Goal: Check status: Check status

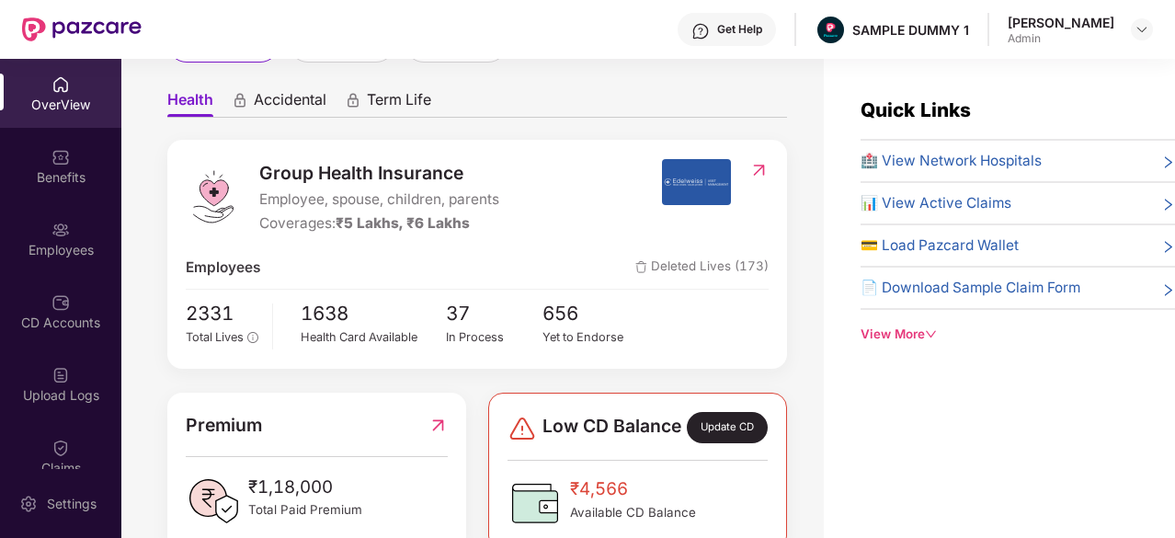
scroll to position [151, 0]
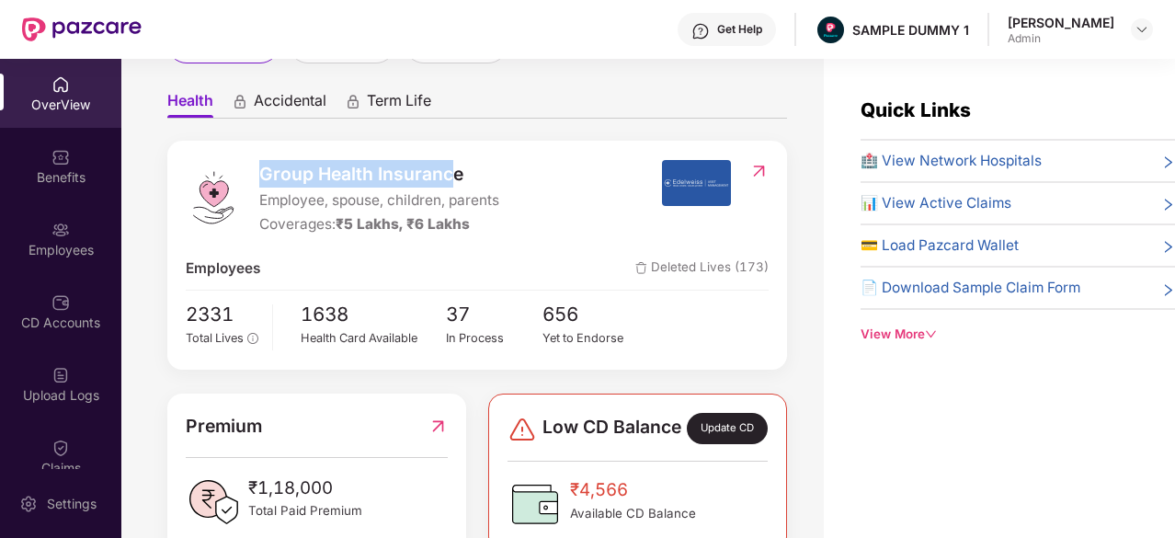
drag, startPoint x: 263, startPoint y: 173, endPoint x: 456, endPoint y: 181, distance: 193.2
click at [456, 181] on span "Group Health Insurance" at bounding box center [379, 174] width 240 height 28
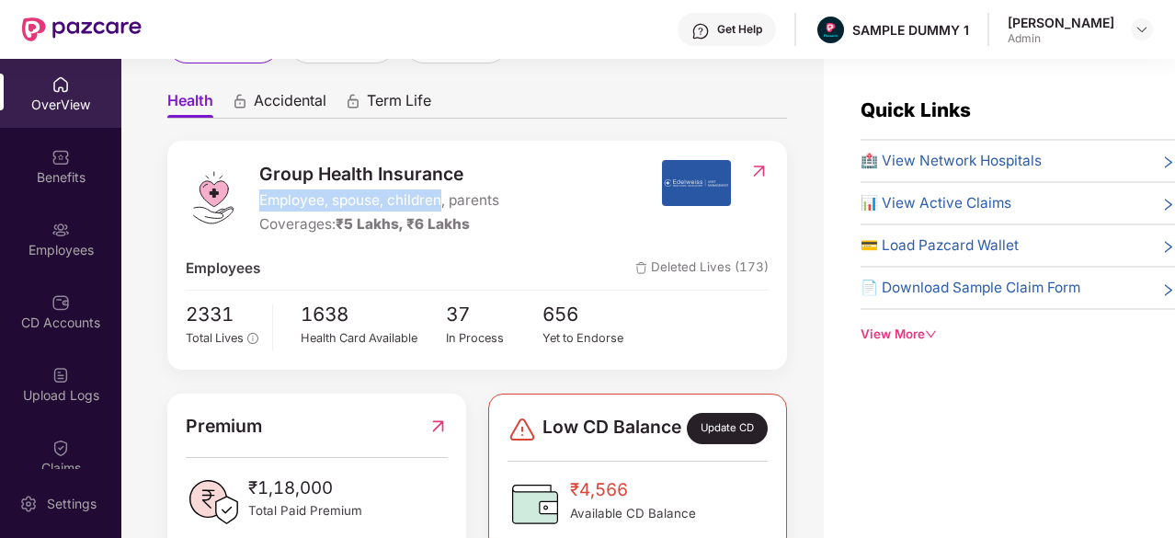
drag, startPoint x: 263, startPoint y: 199, endPoint x: 437, endPoint y: 209, distance: 174.0
click at [437, 209] on span "Employee, spouse, children, parents" at bounding box center [379, 200] width 240 height 22
click at [921, 158] on span "🏥 View Network Hospitals" at bounding box center [950, 161] width 181 height 22
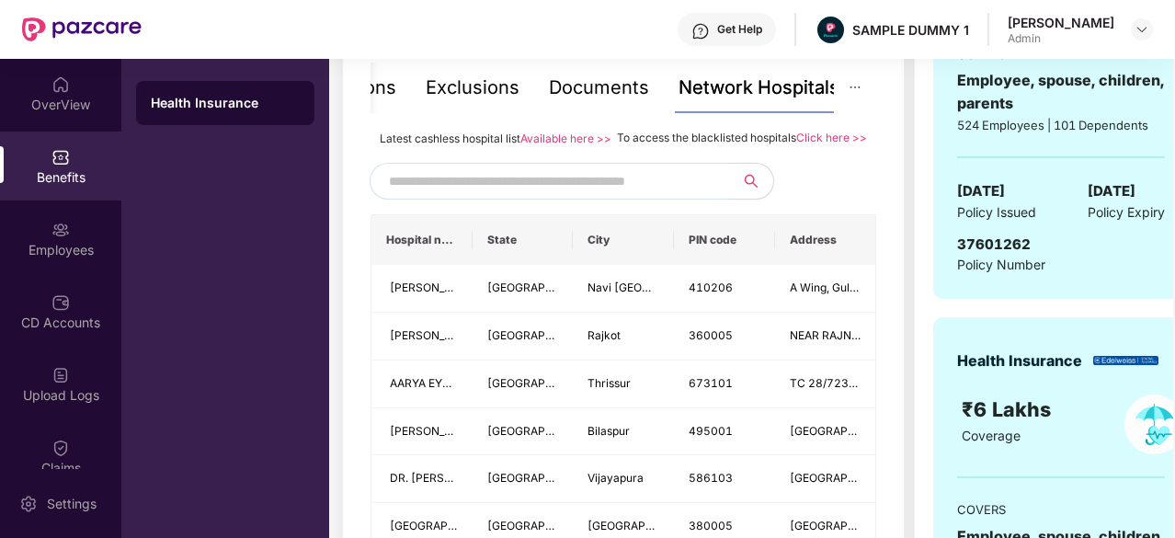
scroll to position [404, 0]
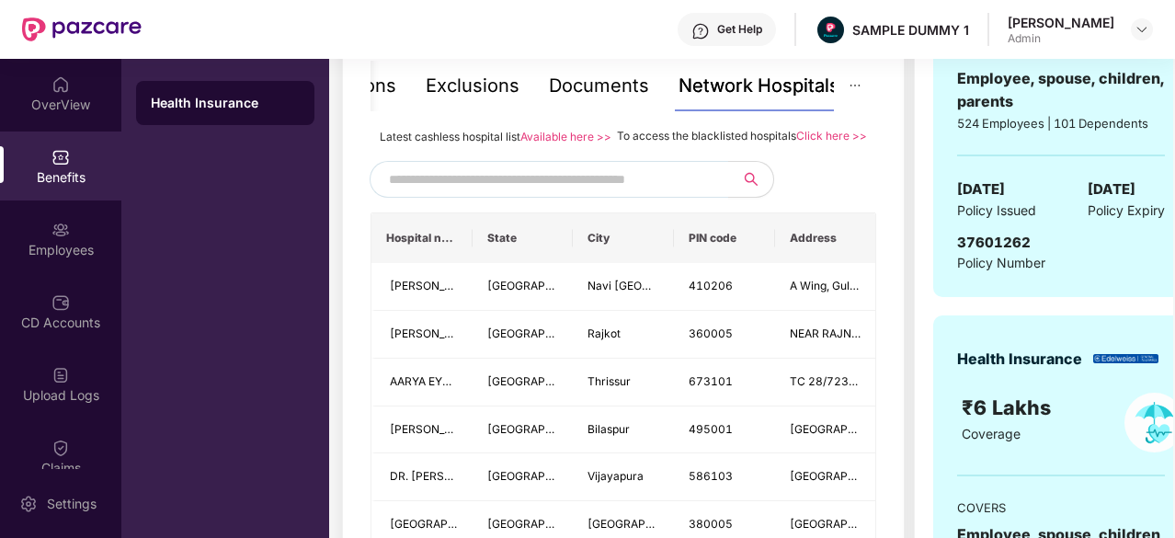
click at [556, 193] on input "text" at bounding box center [546, 179] width 314 height 28
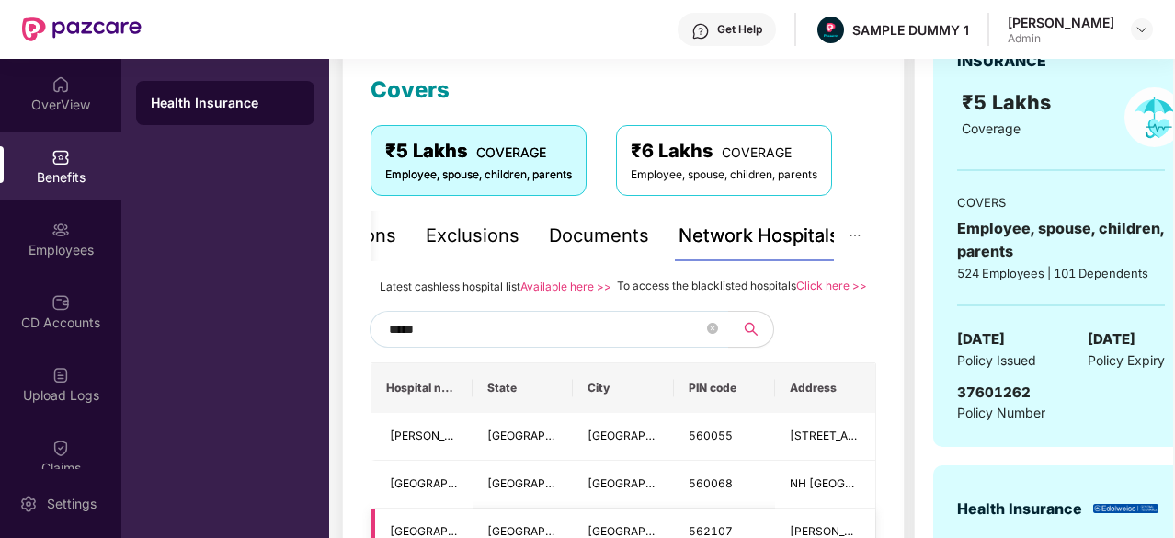
scroll to position [234, 0]
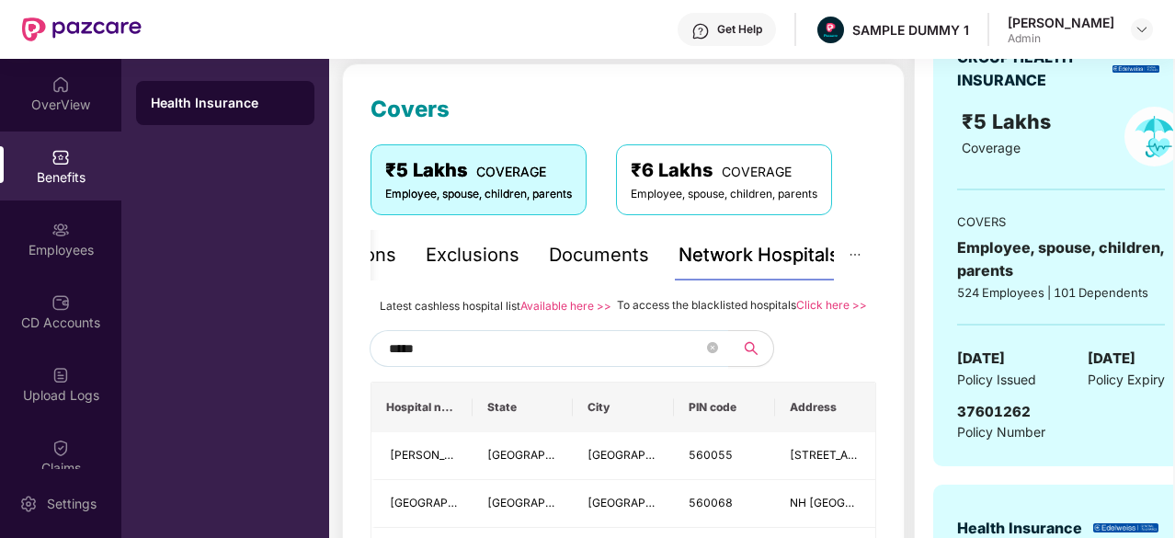
type input "*****"
drag, startPoint x: 616, startPoint y: 302, endPoint x: 792, endPoint y: 299, distance: 176.5
click at [792, 299] on span "To access the blacklisted hospitals" at bounding box center [706, 305] width 179 height 14
click at [805, 315] on div "To access the blacklisted hospitals Click here >>" at bounding box center [742, 305] width 250 height 20
click at [603, 251] on div "Documents" at bounding box center [599, 255] width 100 height 28
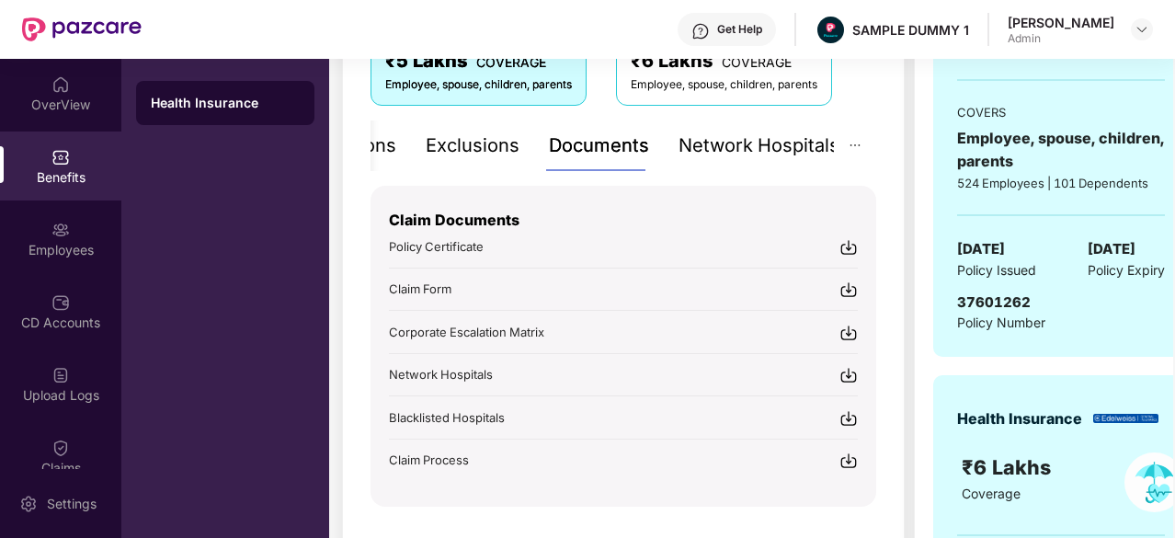
scroll to position [348, 0]
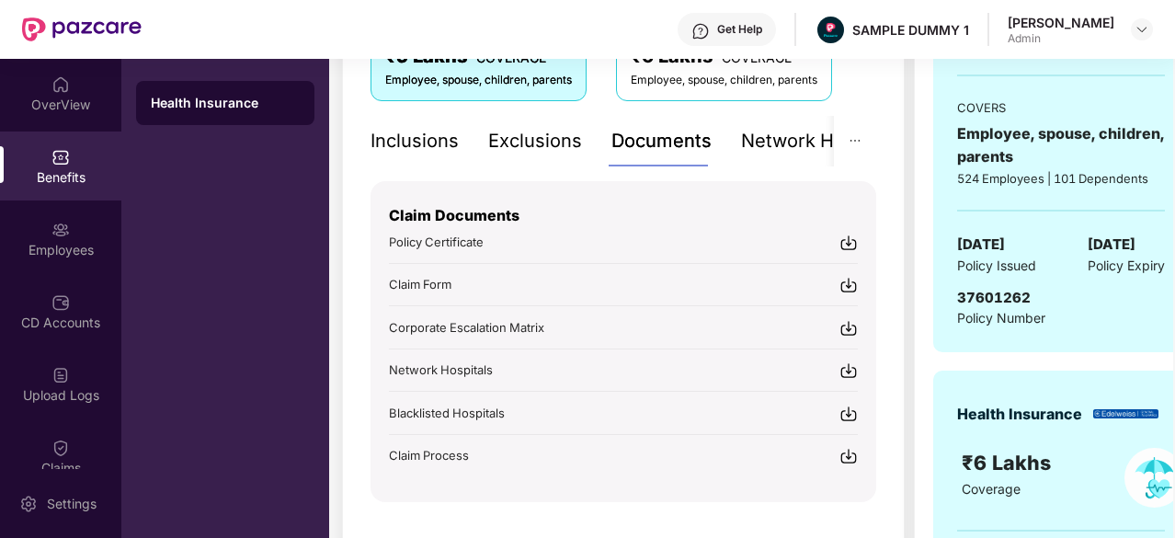
click at [437, 152] on div "Inclusions" at bounding box center [414, 141] width 88 height 28
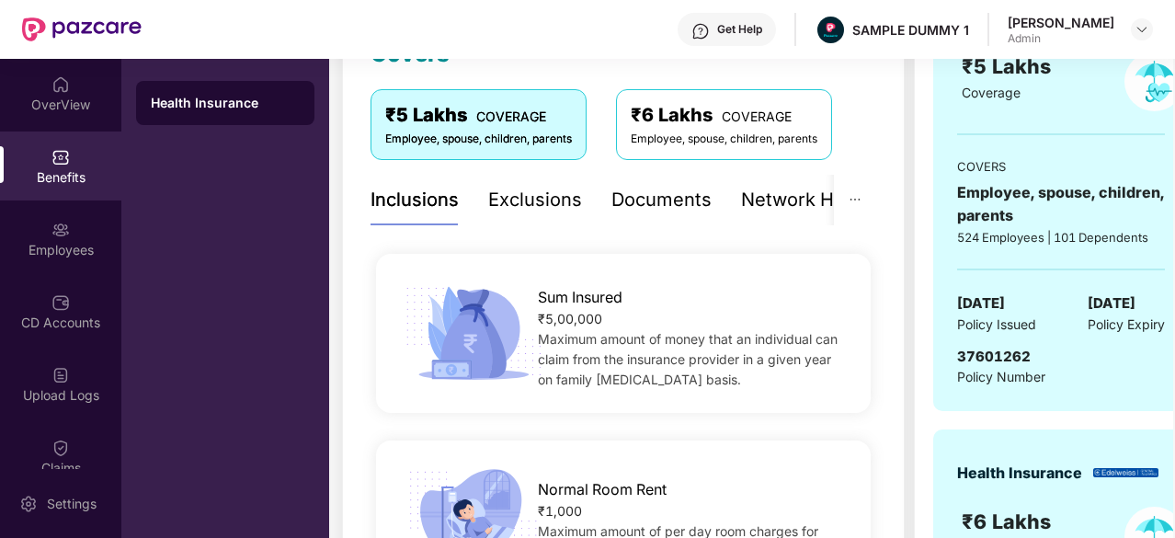
scroll to position [290, 0]
click at [528, 200] on div "Exclusions" at bounding box center [535, 200] width 94 height 28
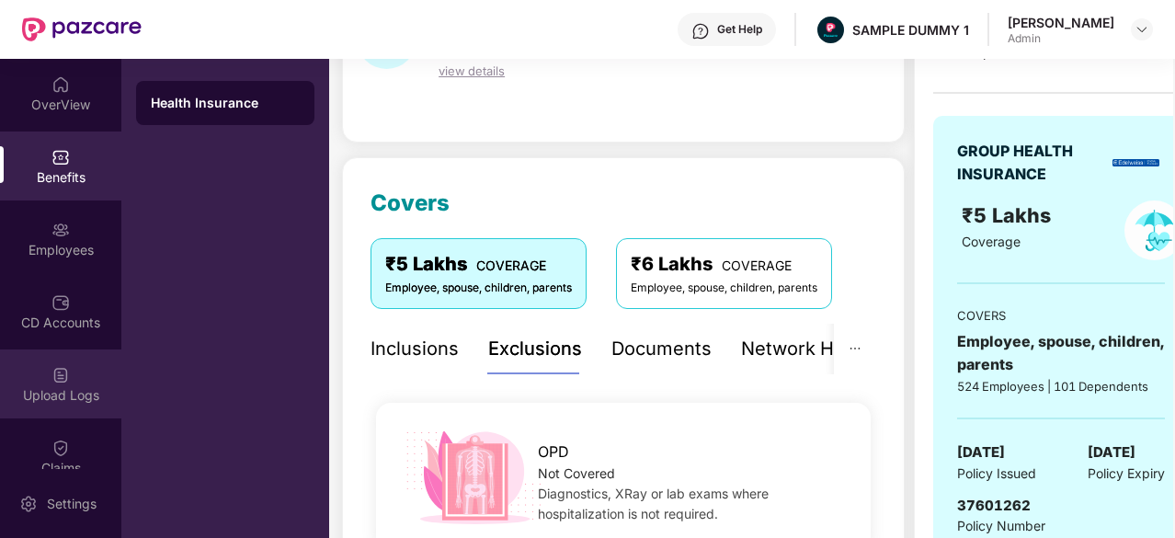
scroll to position [96, 0]
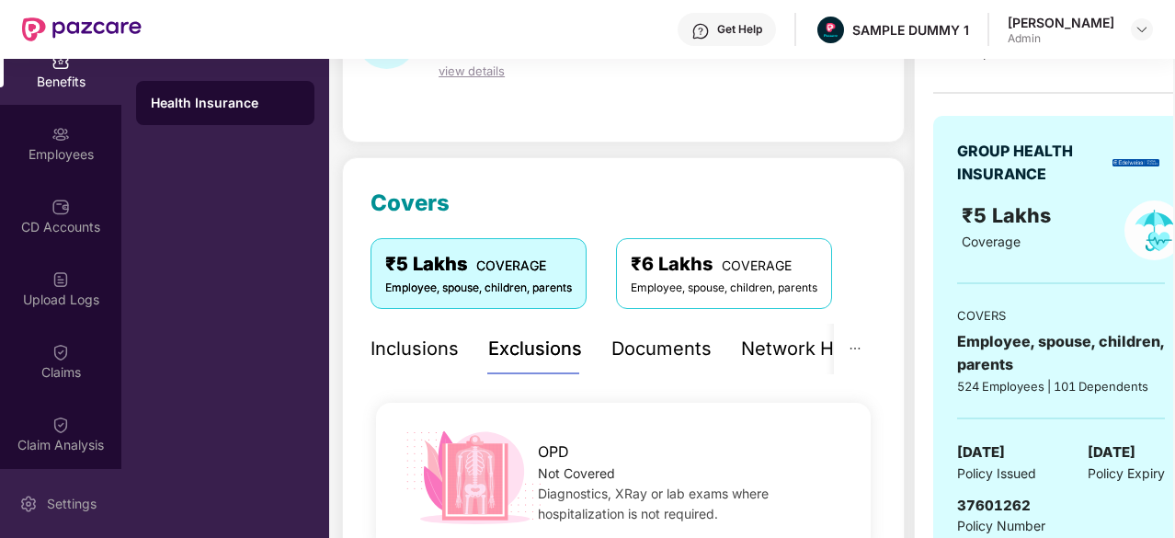
click at [54, 488] on div "Settings" at bounding box center [60, 503] width 121 height 69
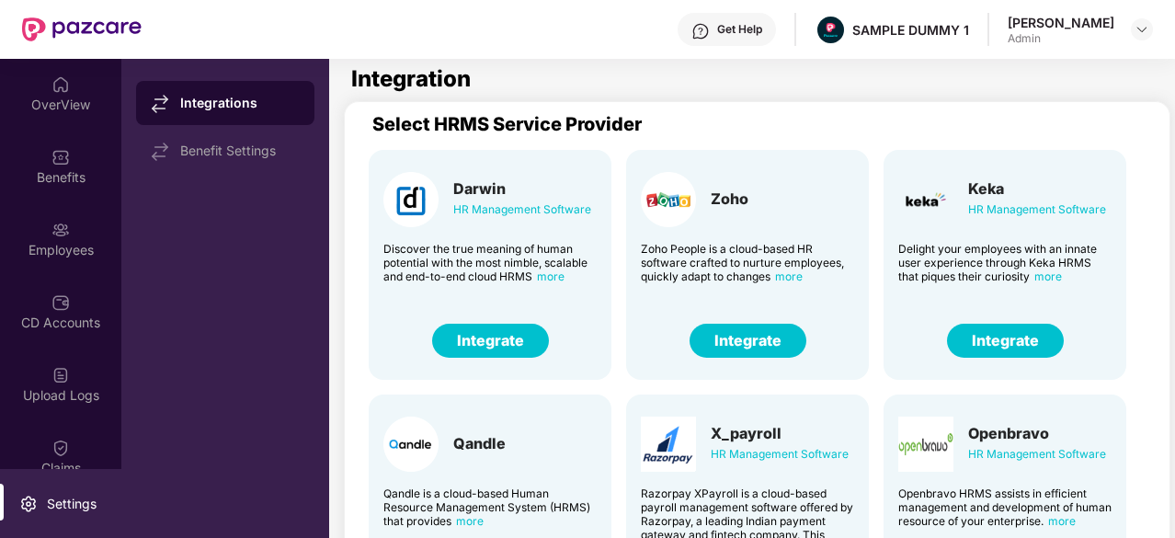
scroll to position [6, 0]
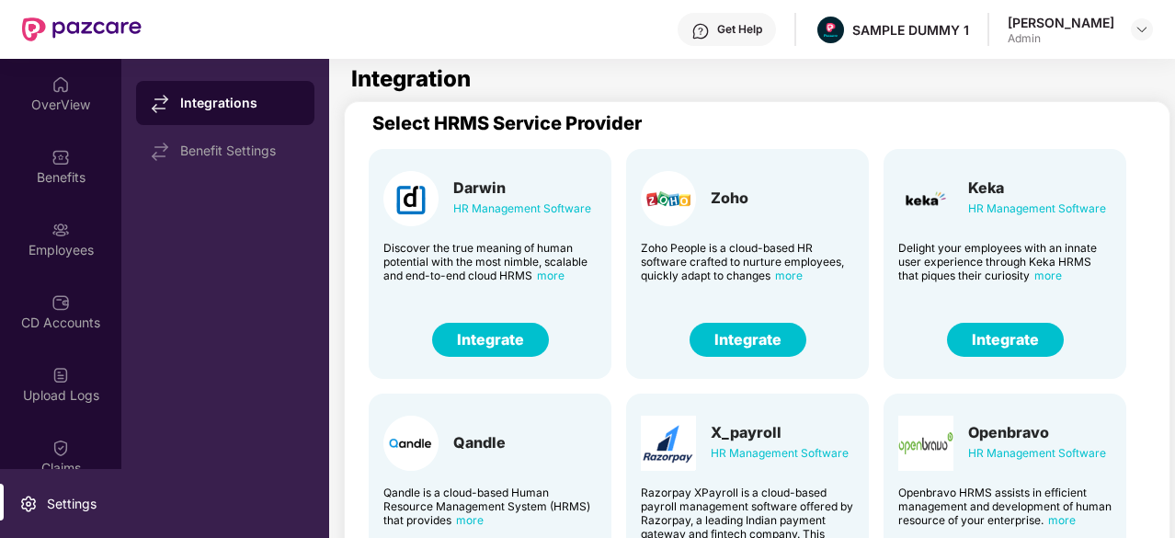
click at [1021, 350] on button "Integrate" at bounding box center [1005, 340] width 117 height 34
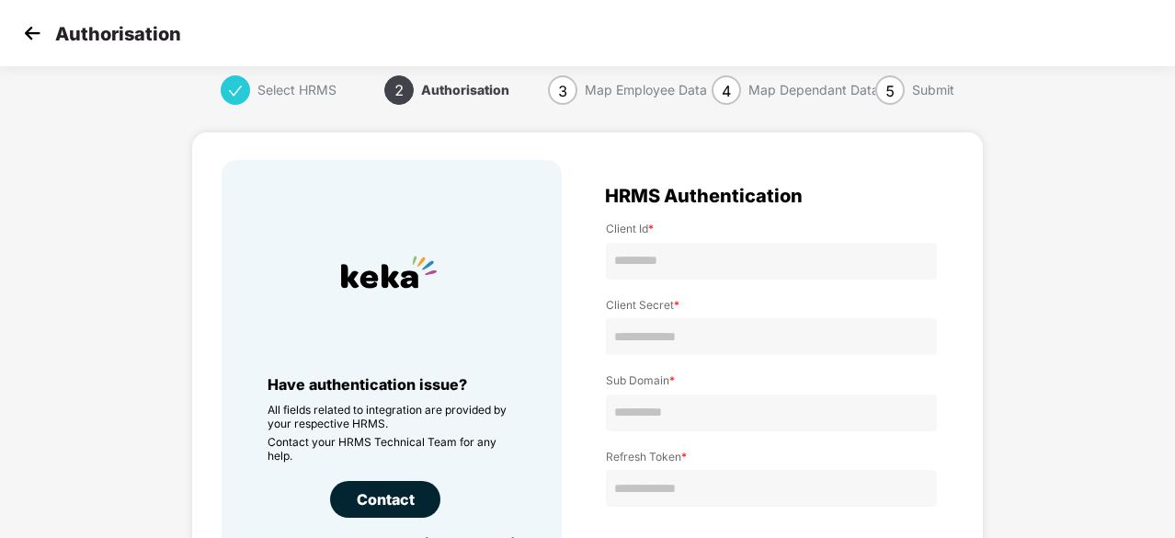
scroll to position [110, 0]
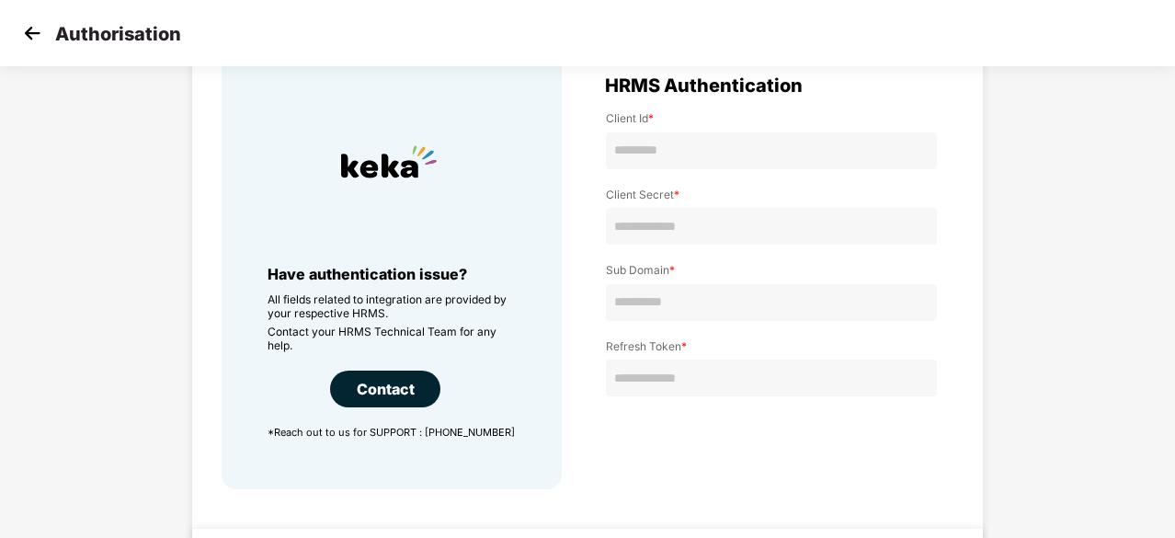
click at [28, 23] on img at bounding box center [32, 33] width 28 height 28
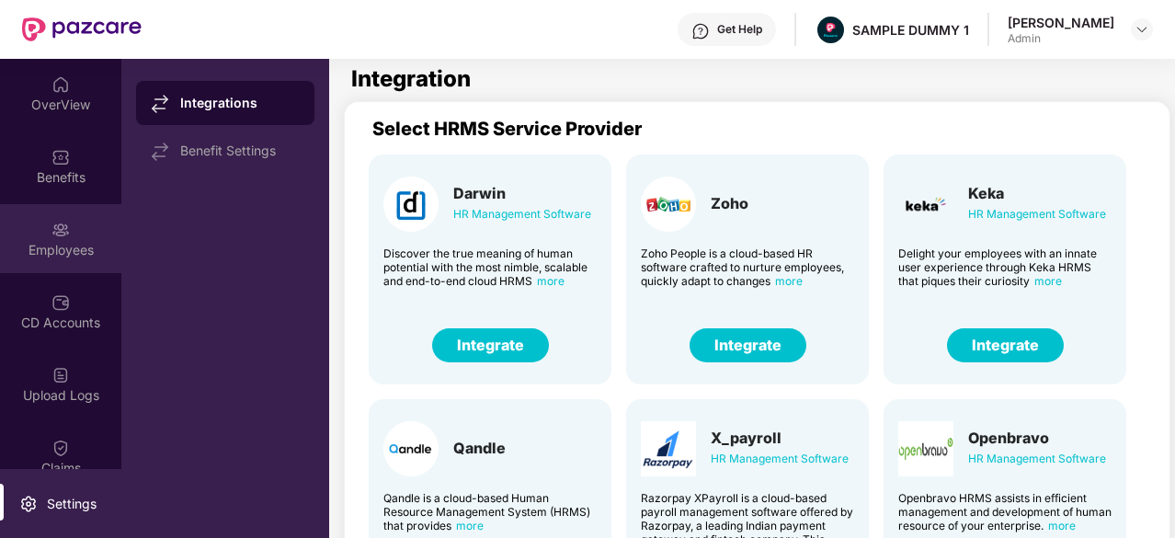
click at [79, 224] on div "Employees" at bounding box center [60, 238] width 121 height 69
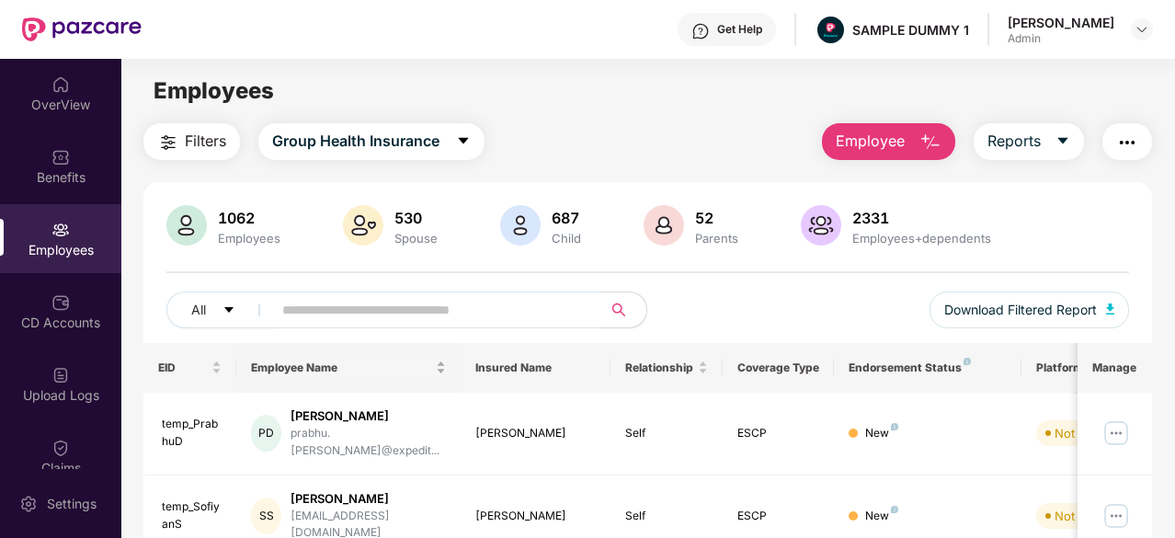
scroll to position [28, 0]
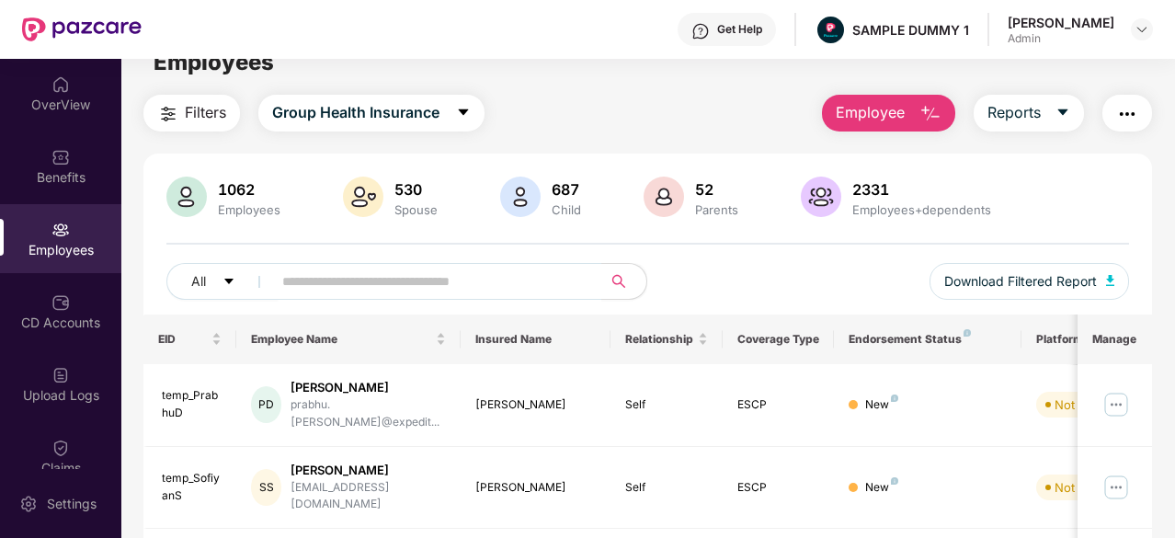
click at [885, 98] on button "Employee" at bounding box center [888, 113] width 133 height 37
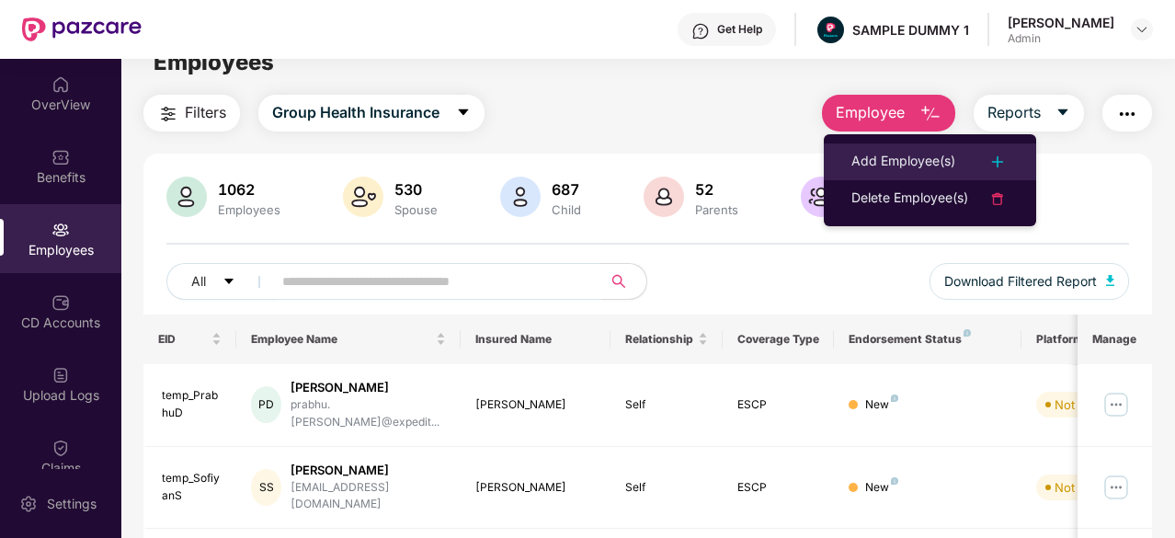
click at [905, 159] on div "Add Employee(s)" at bounding box center [903, 162] width 104 height 22
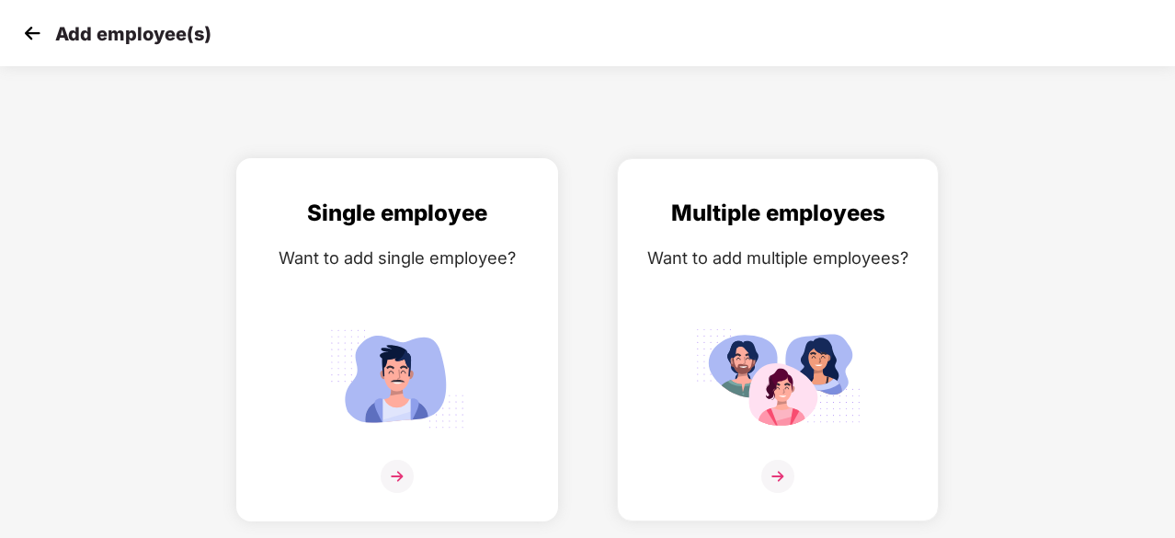
click at [409, 358] on img at bounding box center [396, 378] width 165 height 115
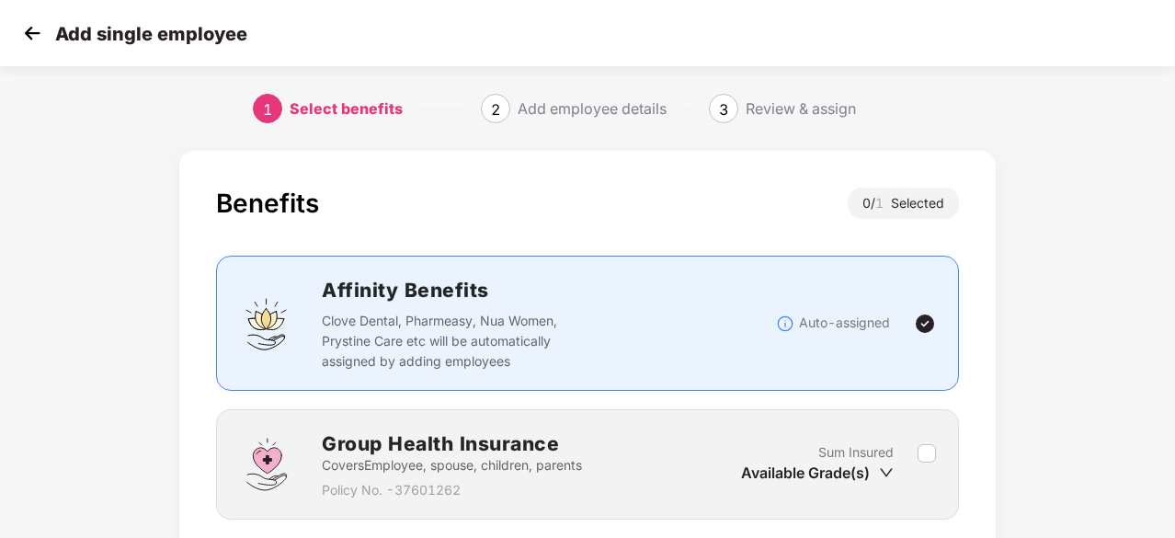
scroll to position [140, 0]
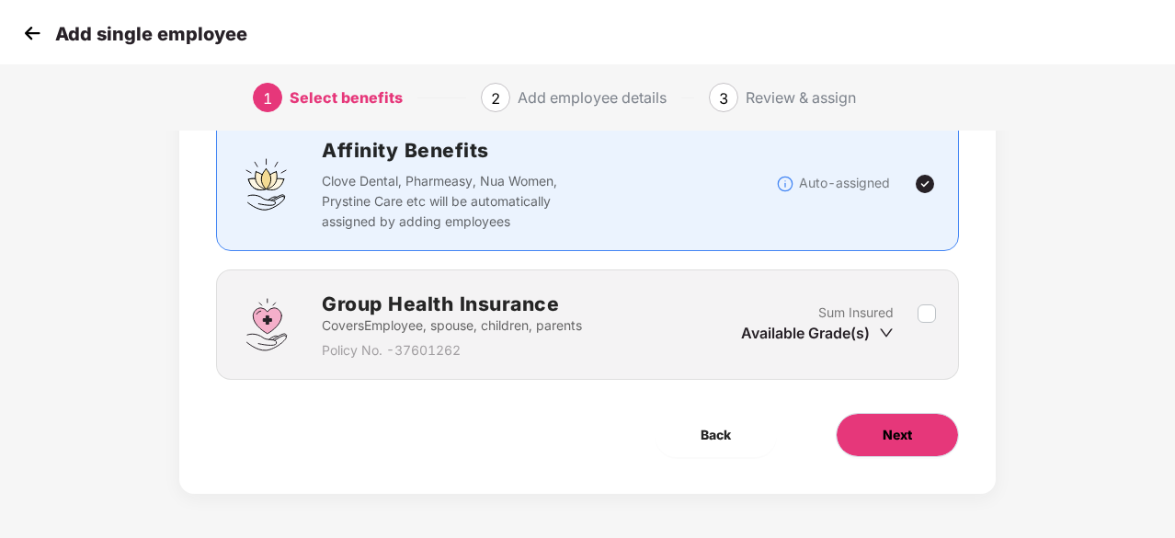
click at [870, 429] on button "Next" at bounding box center [897, 435] width 123 height 44
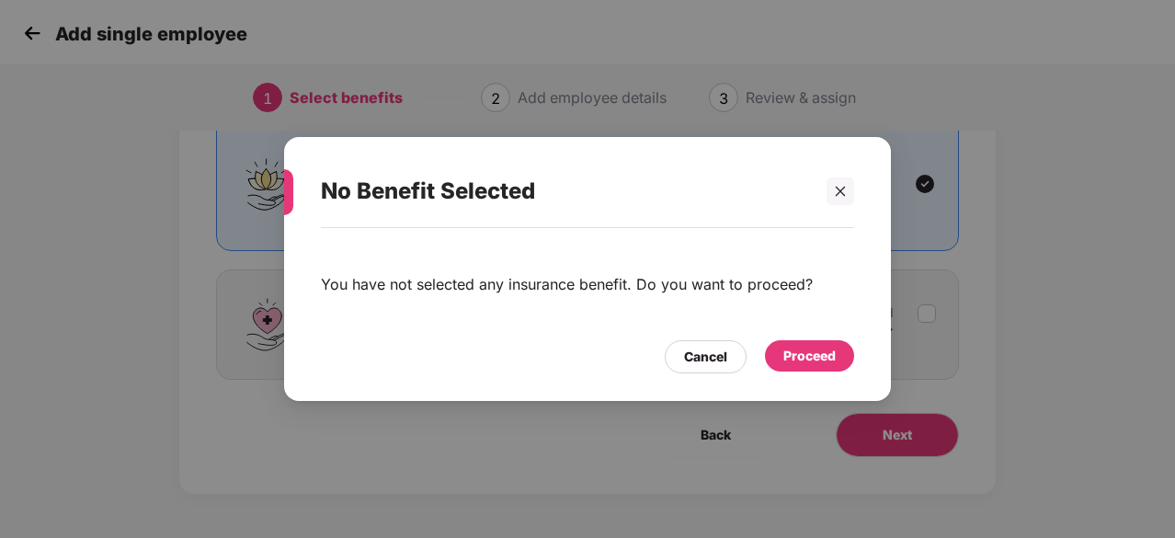
click at [796, 356] on div "Proceed" at bounding box center [809, 356] width 52 height 20
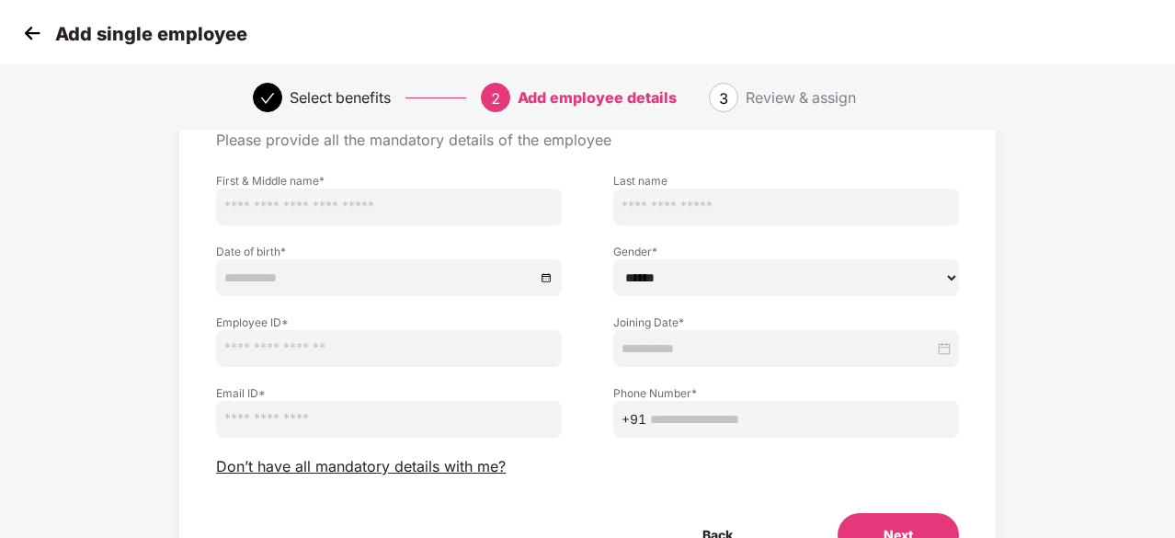
scroll to position [97, 0]
click at [340, 465] on span "Don’t have all mandatory details with me?" at bounding box center [361, 465] width 290 height 19
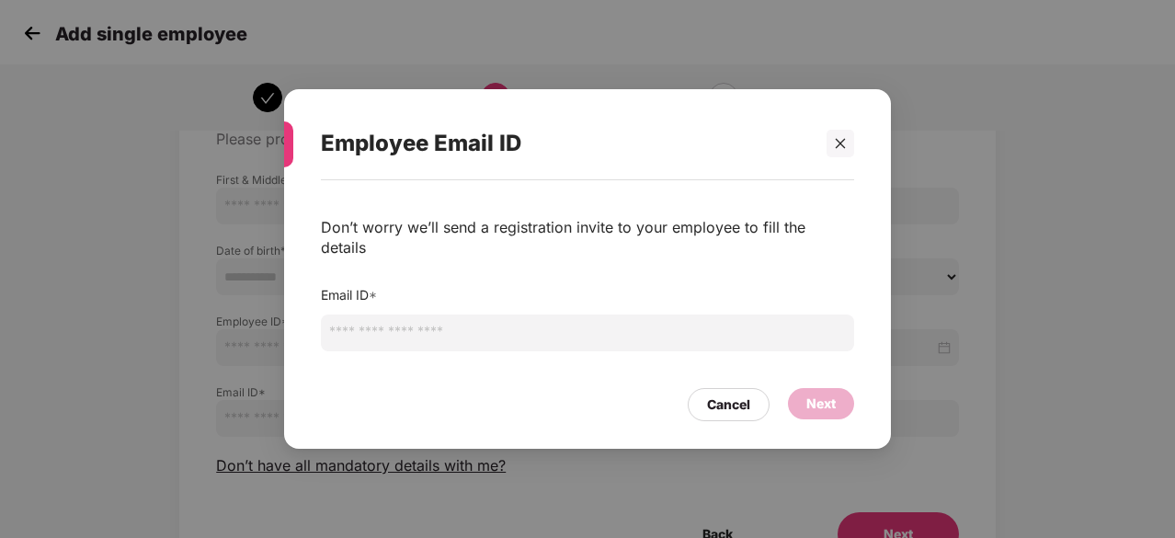
click at [415, 319] on input "email" at bounding box center [587, 332] width 533 height 37
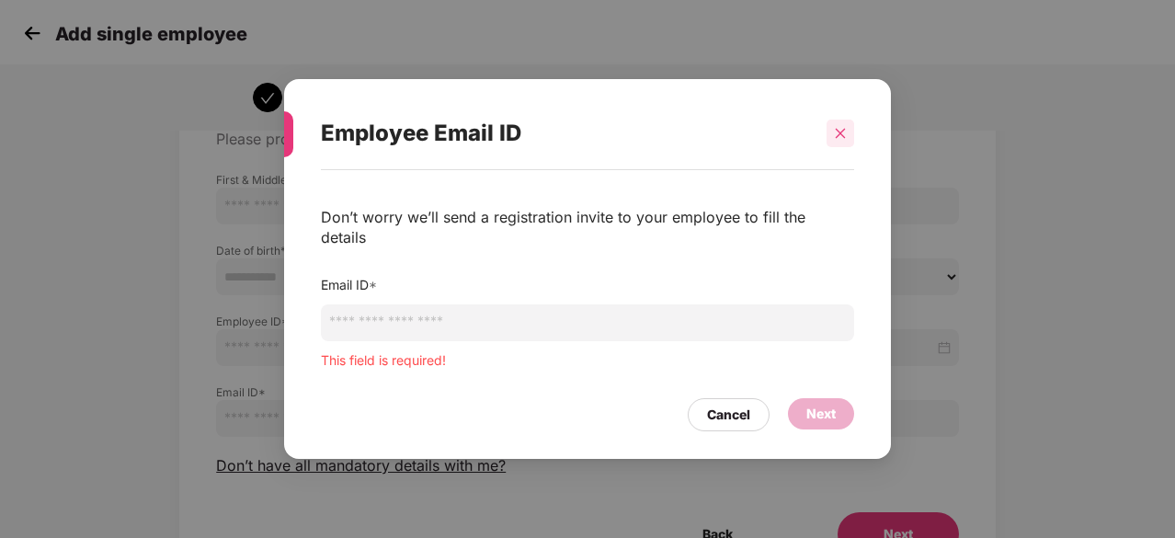
click at [844, 164] on div "Employee Email ID" at bounding box center [587, 133] width 533 height 72
click at [844, 159] on div "Employee Email ID" at bounding box center [587, 133] width 533 height 72
click at [842, 147] on div at bounding box center [840, 133] width 28 height 28
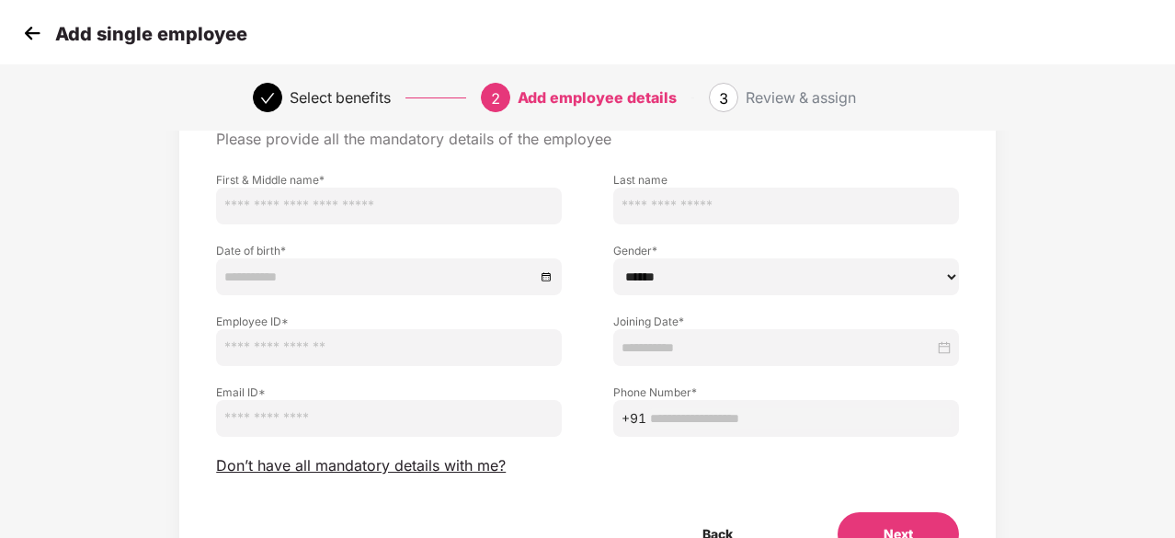
click at [31, 34] on img at bounding box center [32, 33] width 28 height 28
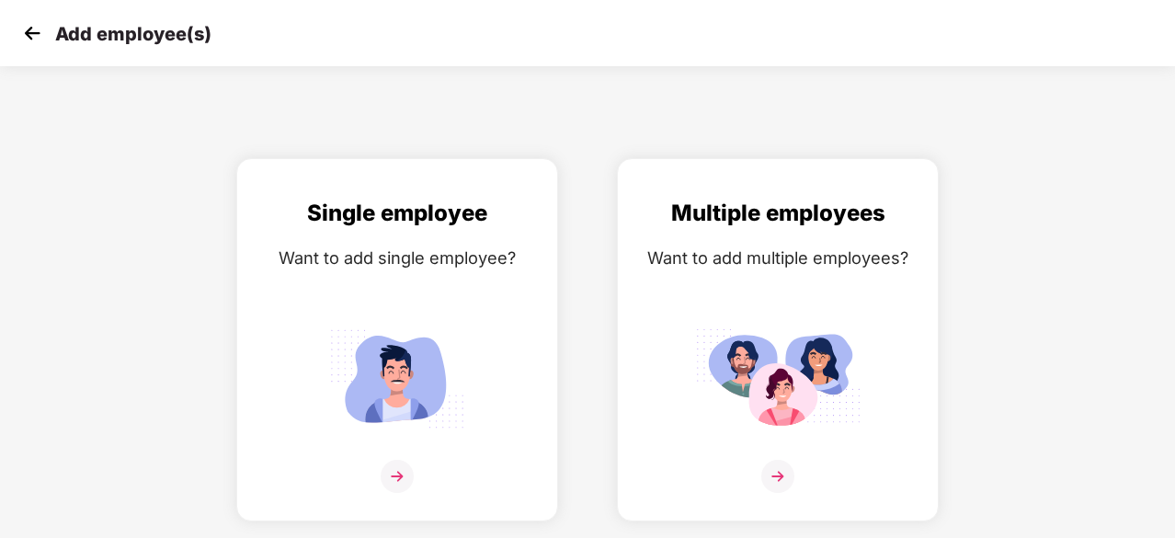
click at [338, 153] on div "Add employee(s) Single employee Want to add single employee? Multiple employees…" at bounding box center [587, 269] width 1175 height 538
click at [805, 375] on img at bounding box center [777, 378] width 165 height 115
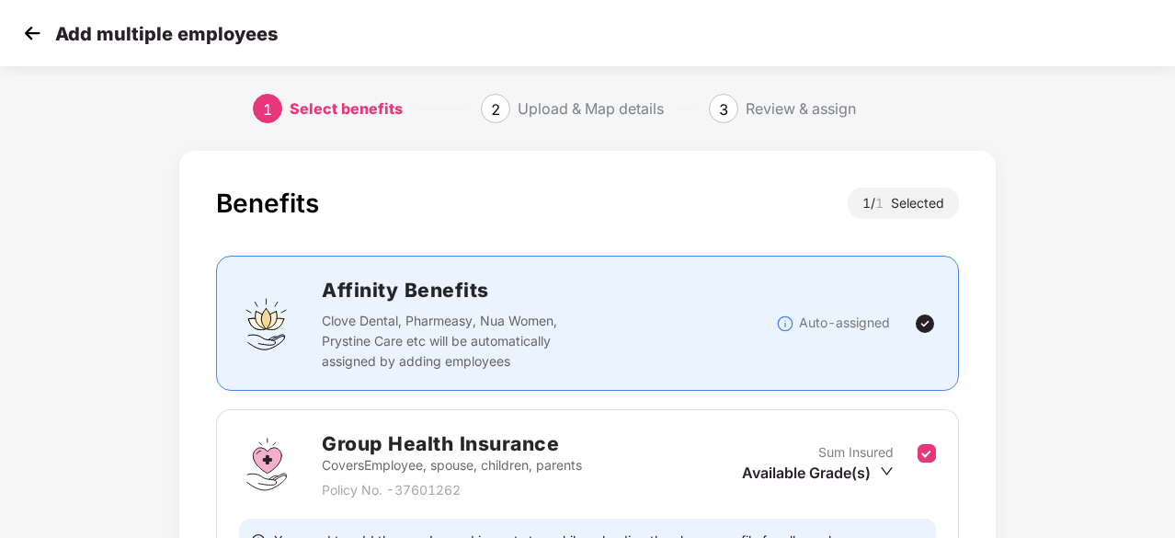
scroll to position [201, 0]
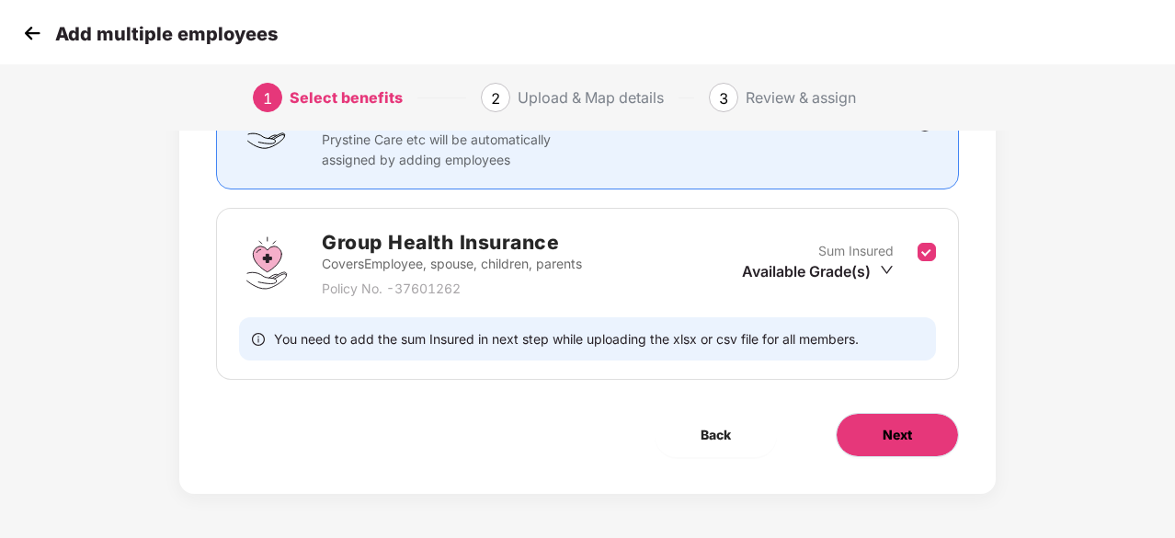
click at [912, 444] on button "Next" at bounding box center [897, 435] width 123 height 44
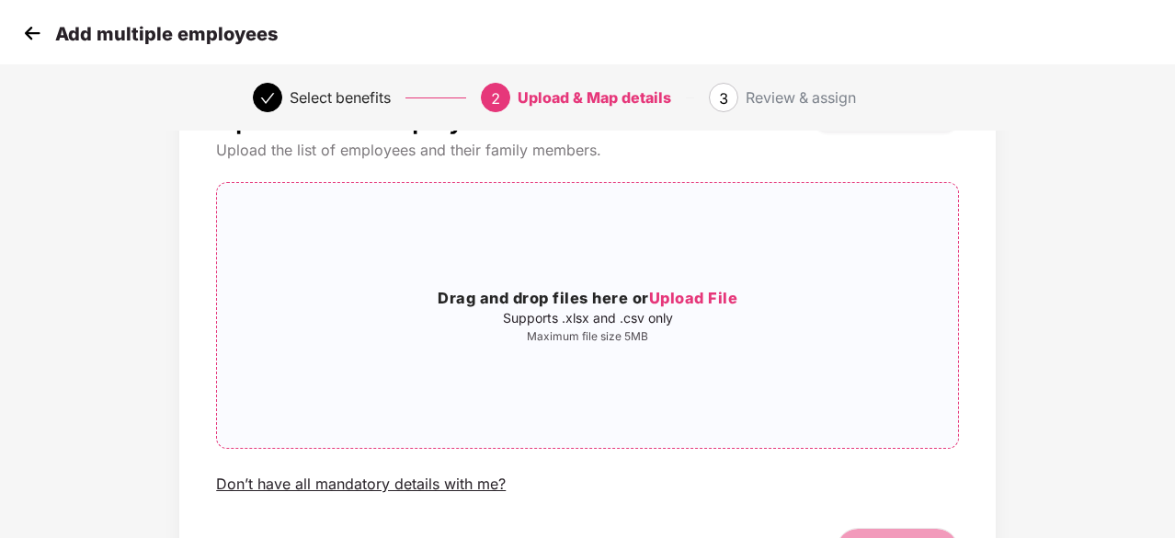
scroll to position [85, 0]
click at [24, 38] on img at bounding box center [32, 33] width 28 height 28
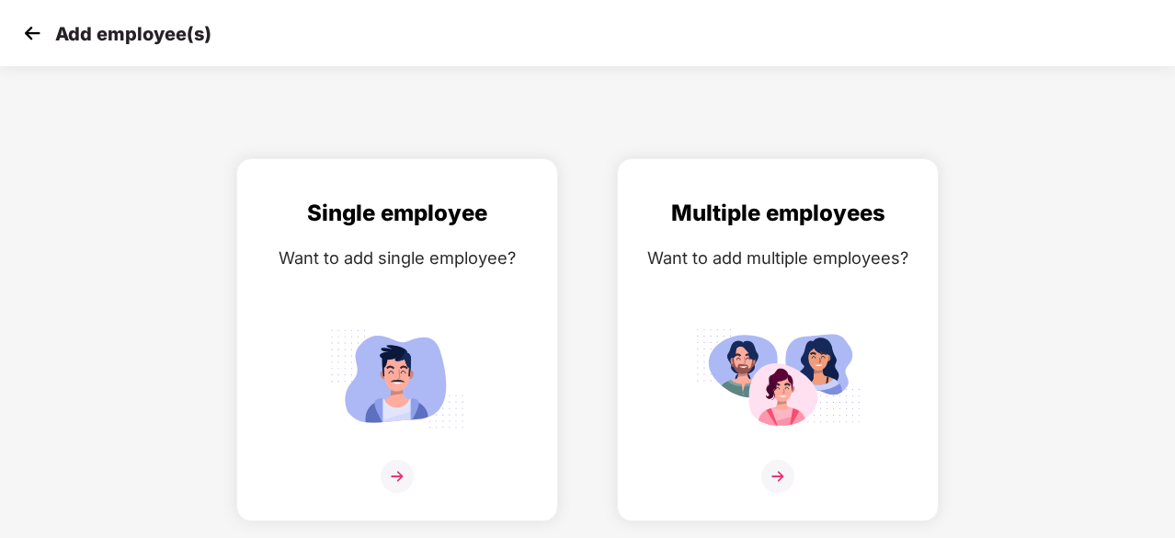
click at [24, 38] on img at bounding box center [32, 33] width 28 height 28
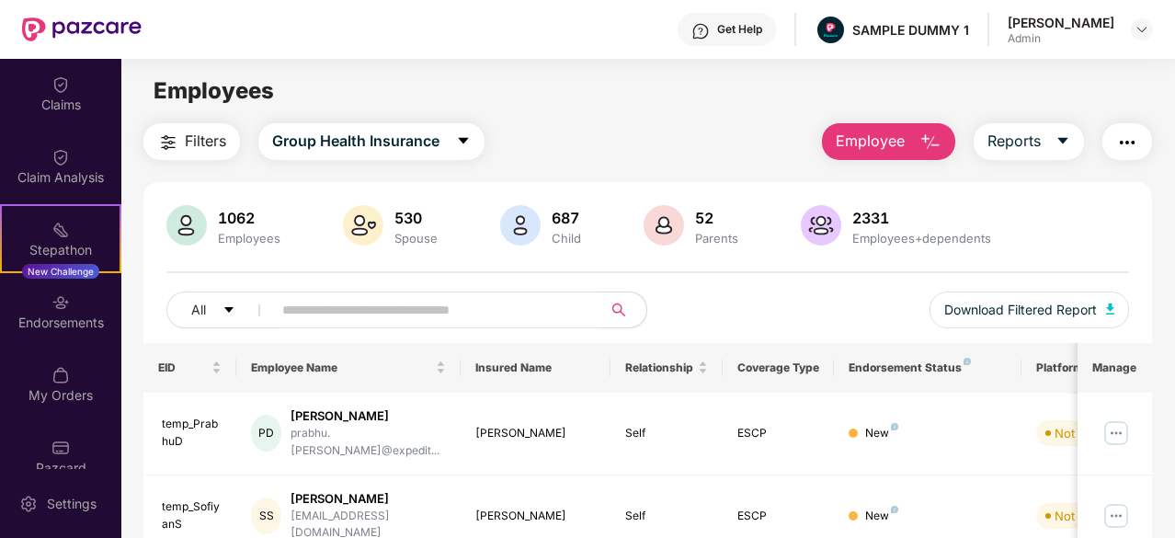
scroll to position [377, 0]
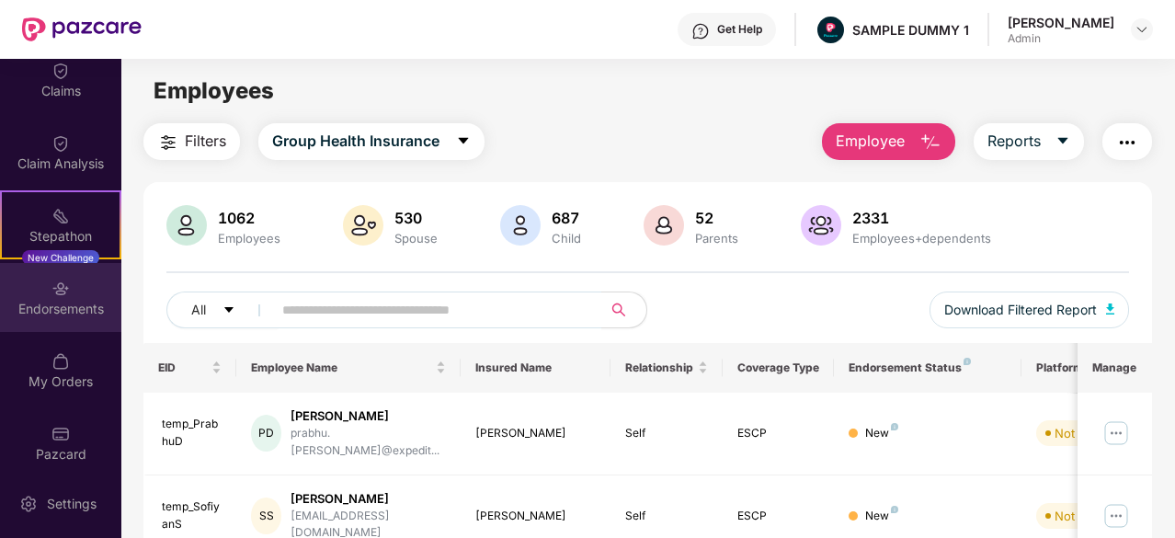
click at [55, 300] on div "Endorsements" at bounding box center [60, 309] width 121 height 18
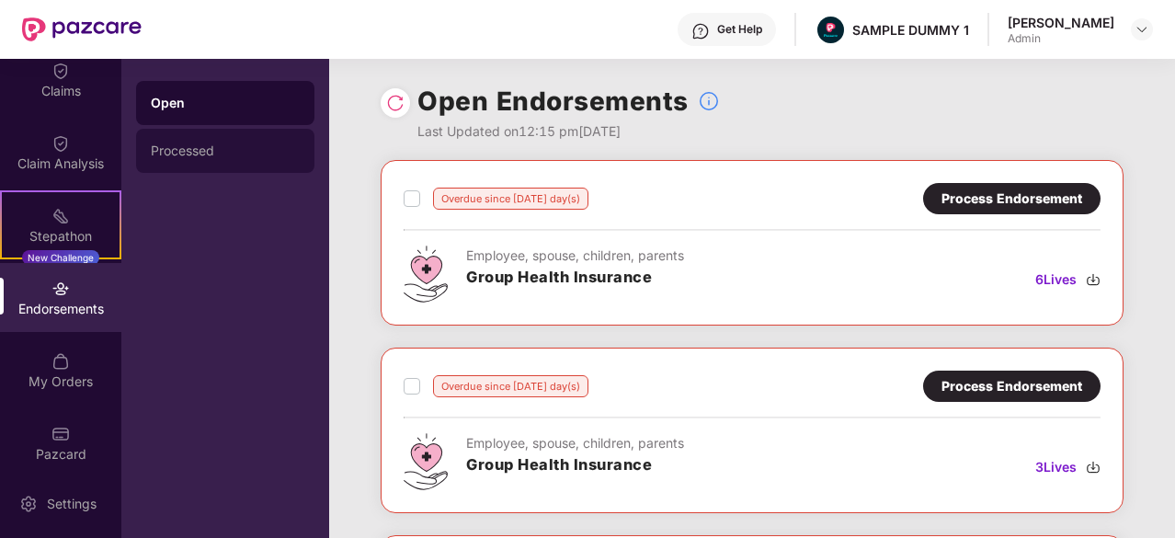
click at [258, 140] on div "Processed" at bounding box center [225, 151] width 178 height 44
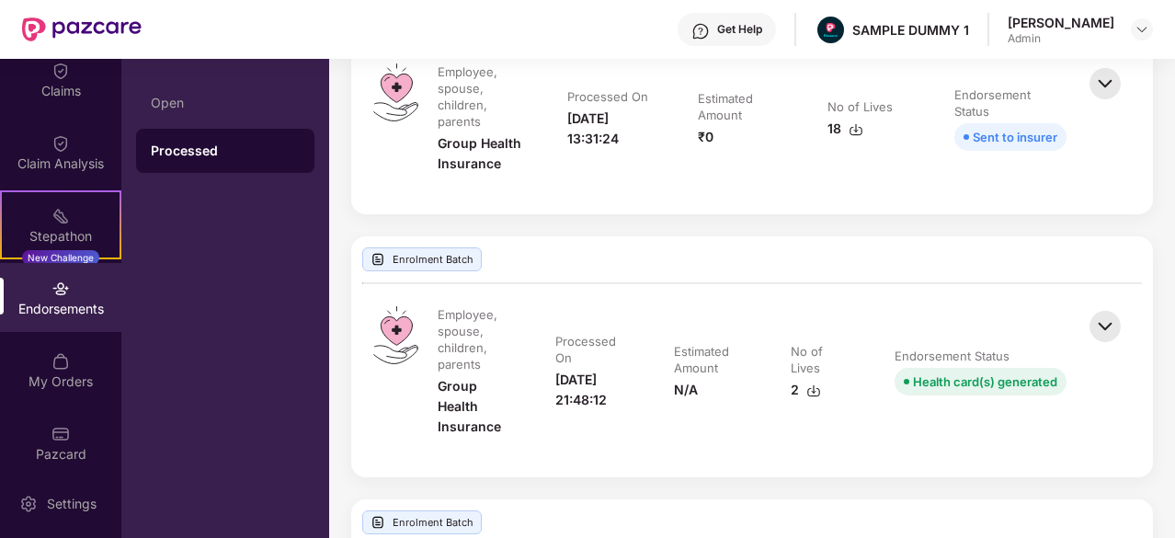
scroll to position [1034, 0]
click at [1107, 330] on img at bounding box center [1105, 327] width 40 height 40
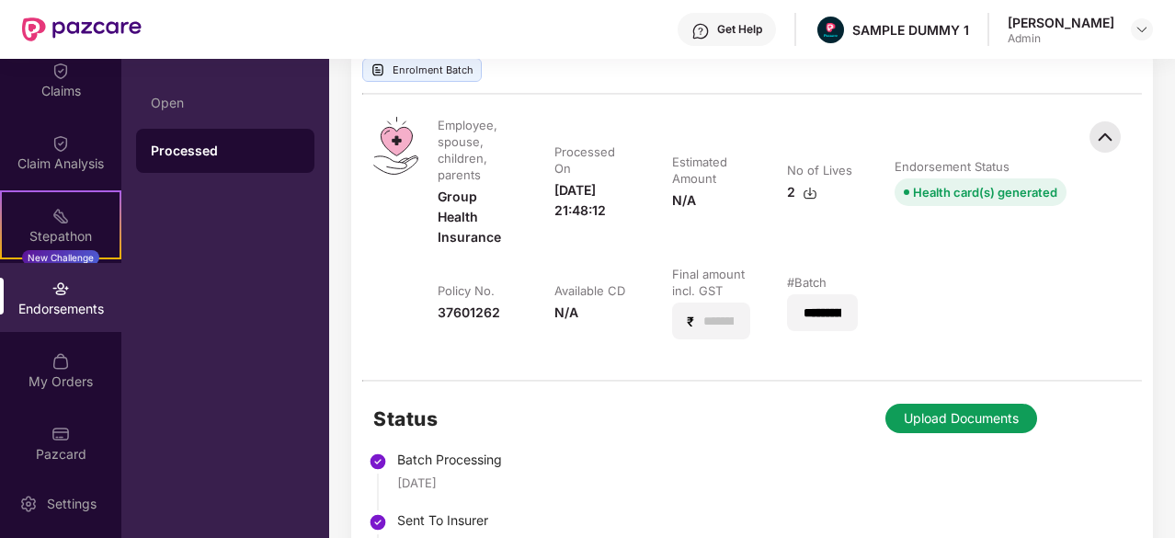
scroll to position [1472, 0]
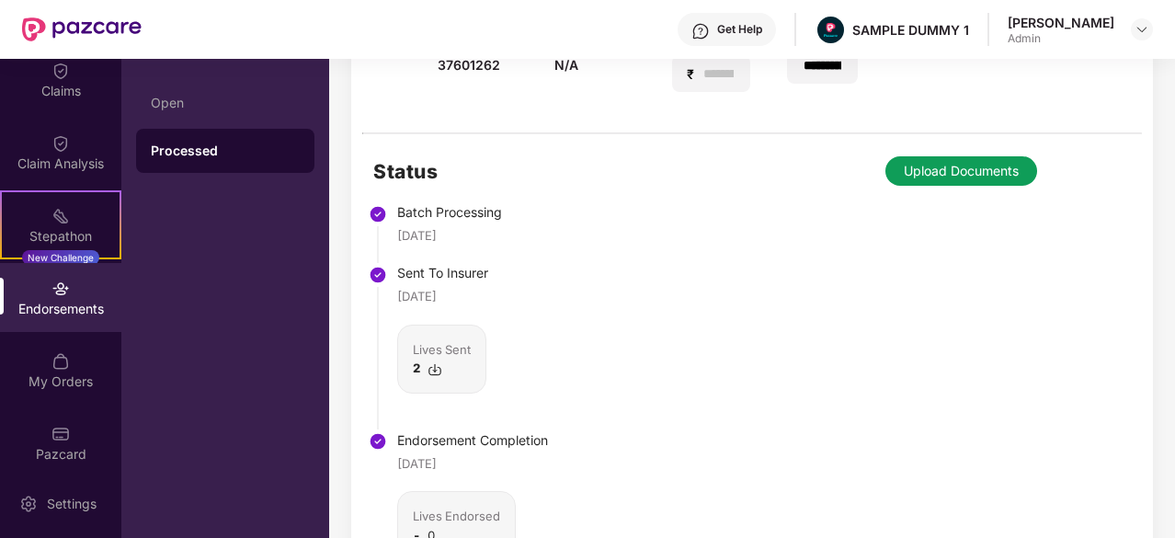
drag, startPoint x: 476, startPoint y: 236, endPoint x: 401, endPoint y: 244, distance: 75.7
click at [401, 244] on li "Batch Processing 04 Jan 2024" at bounding box center [460, 239] width 175 height 61
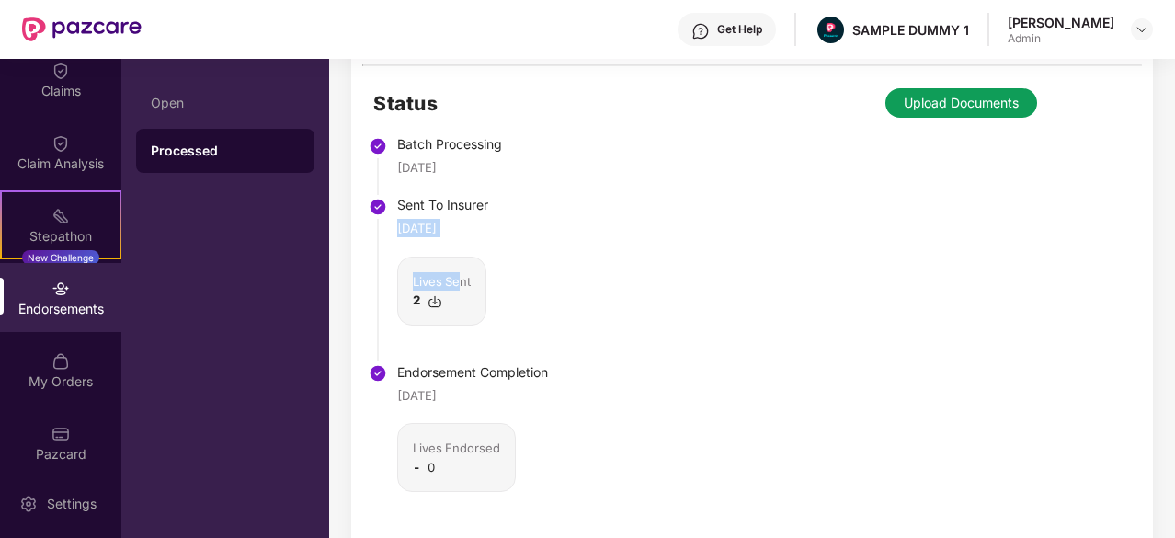
drag, startPoint x: 460, startPoint y: 238, endPoint x: 401, endPoint y: 230, distance: 59.4
click at [401, 230] on div "Sent To Insurer 04 Jan 2024 Lives Sent 2" at bounding box center [472, 260] width 151 height 130
drag, startPoint x: 474, startPoint y: 393, endPoint x: 370, endPoint y: 396, distance: 103.9
click at [370, 396] on div "Status Batch Processing 04 Jan 2024 Sent To Insurer 04 Jan 2024 Lives Sent 2 En…" at bounding box center [752, 311] width 802 height 491
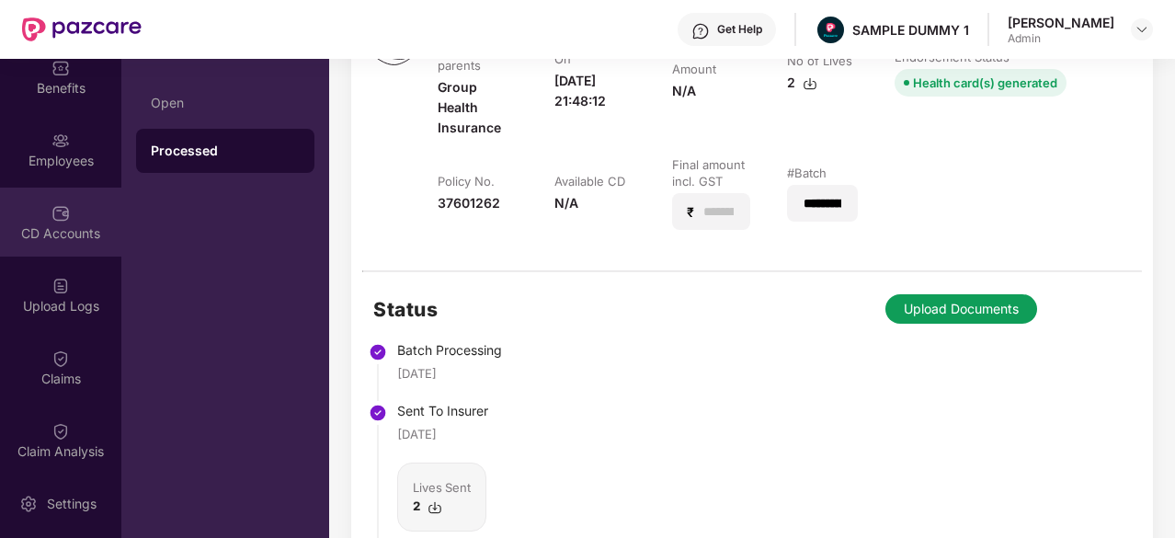
scroll to position [152, 0]
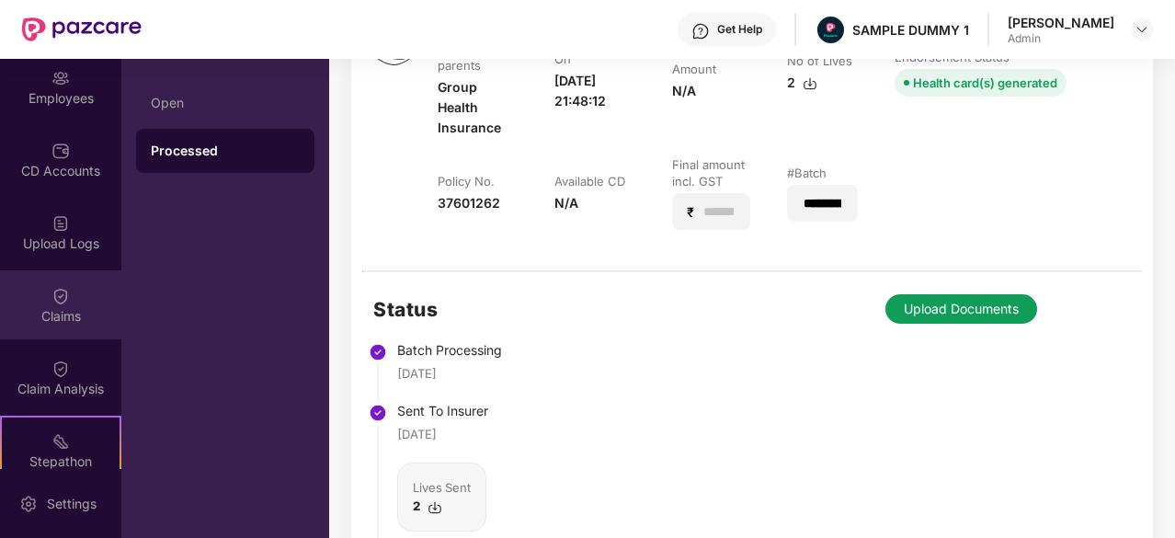
click at [73, 286] on div "Claims" at bounding box center [60, 304] width 121 height 69
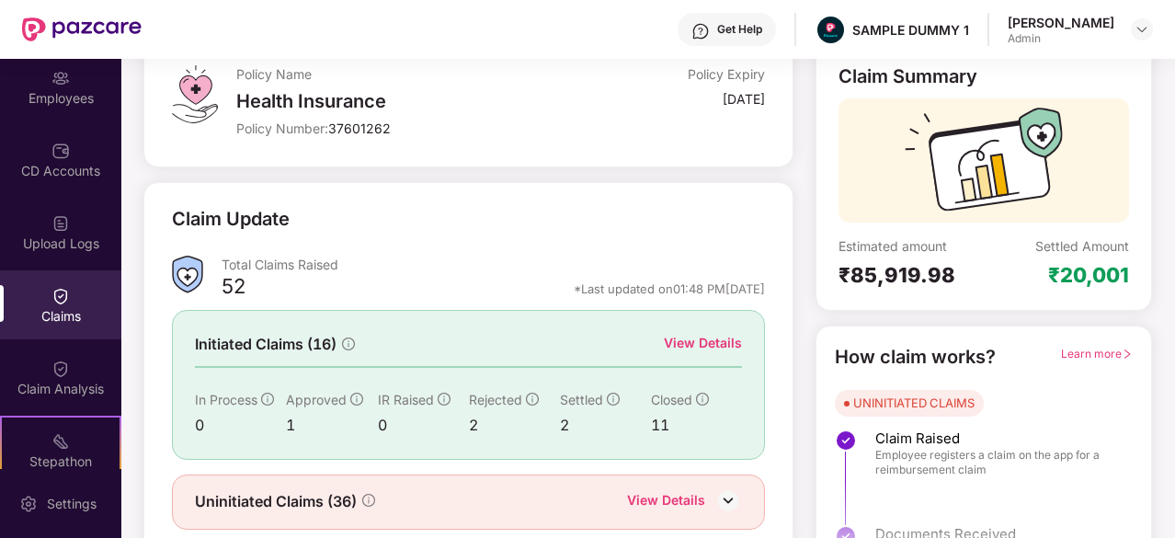
scroll to position [180, 0]
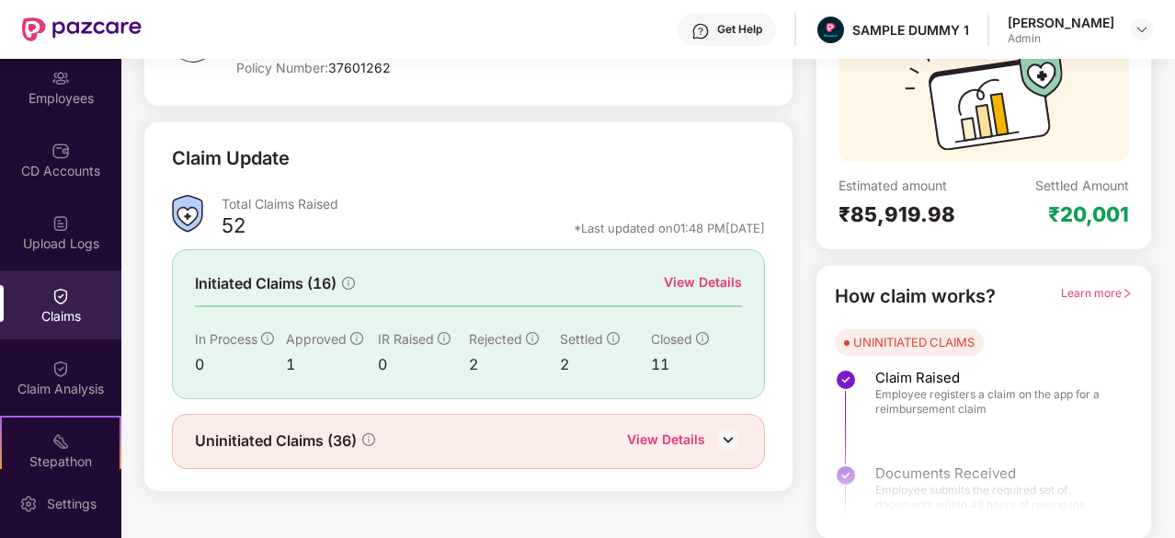
click at [694, 287] on div "View Details" at bounding box center [703, 282] width 78 height 20
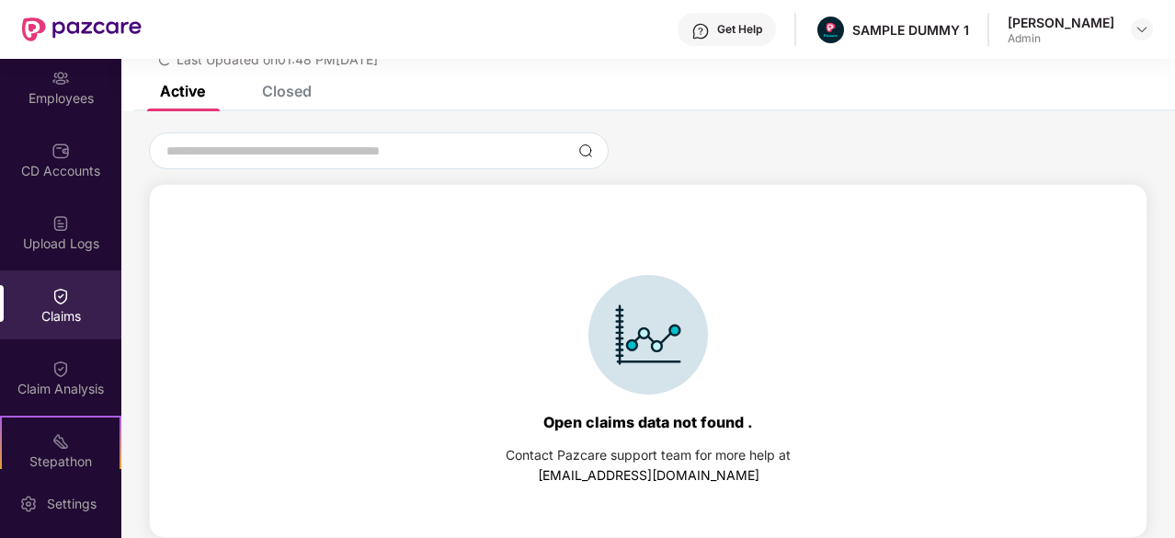
scroll to position [79, 0]
click at [281, 94] on div "Closed" at bounding box center [287, 91] width 50 height 18
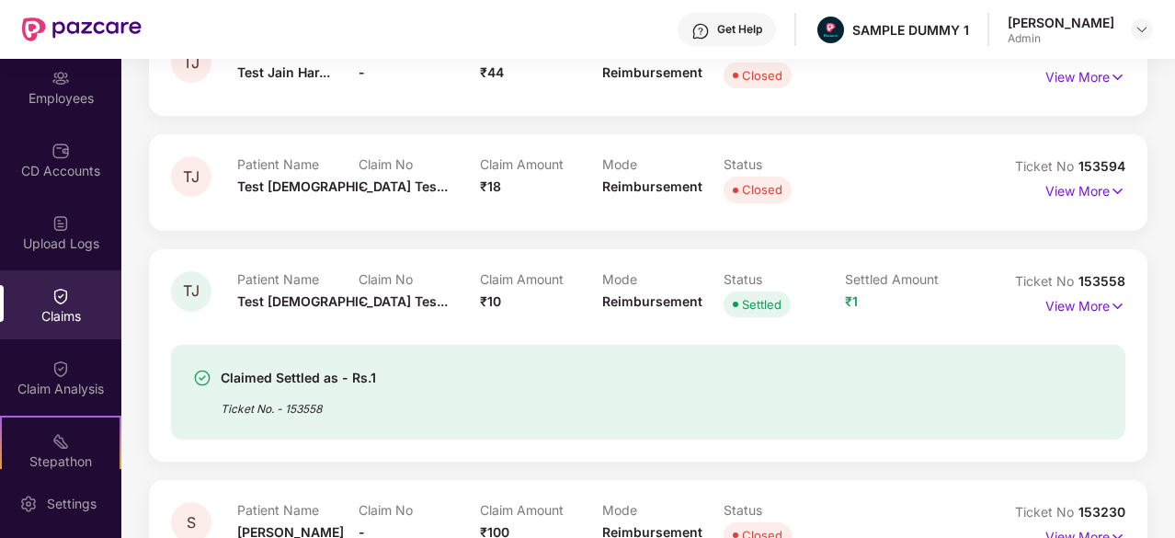
scroll to position [303, 0]
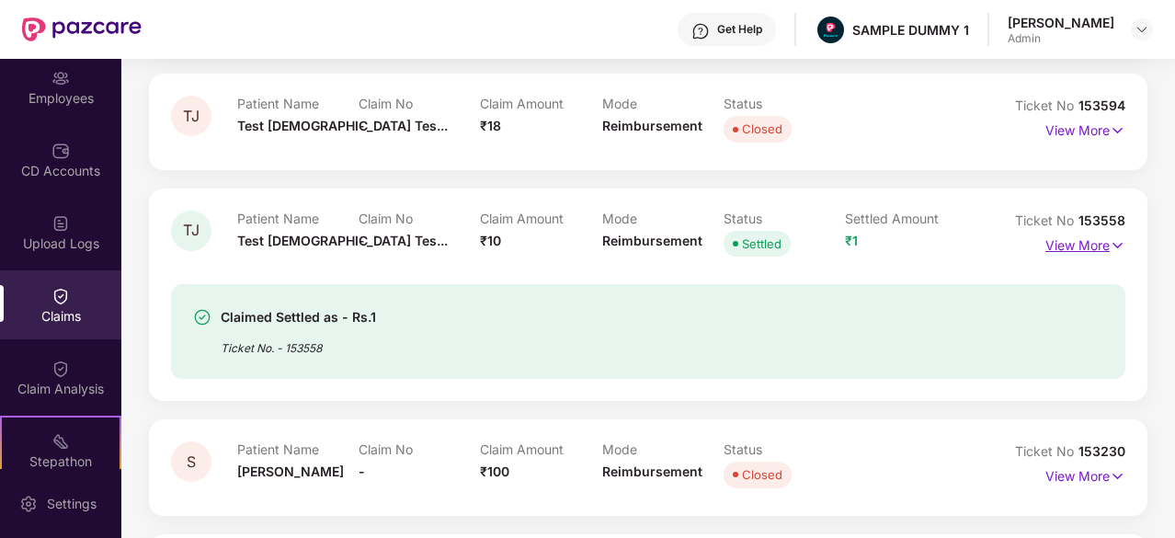
click at [1087, 247] on p "View More" at bounding box center [1085, 243] width 80 height 25
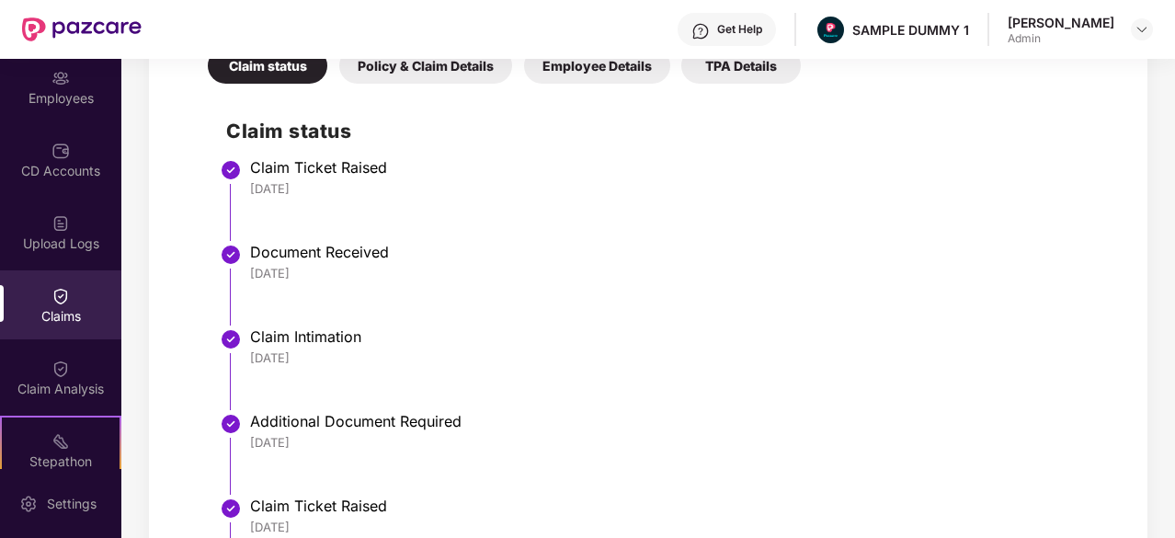
scroll to position [763, 0]
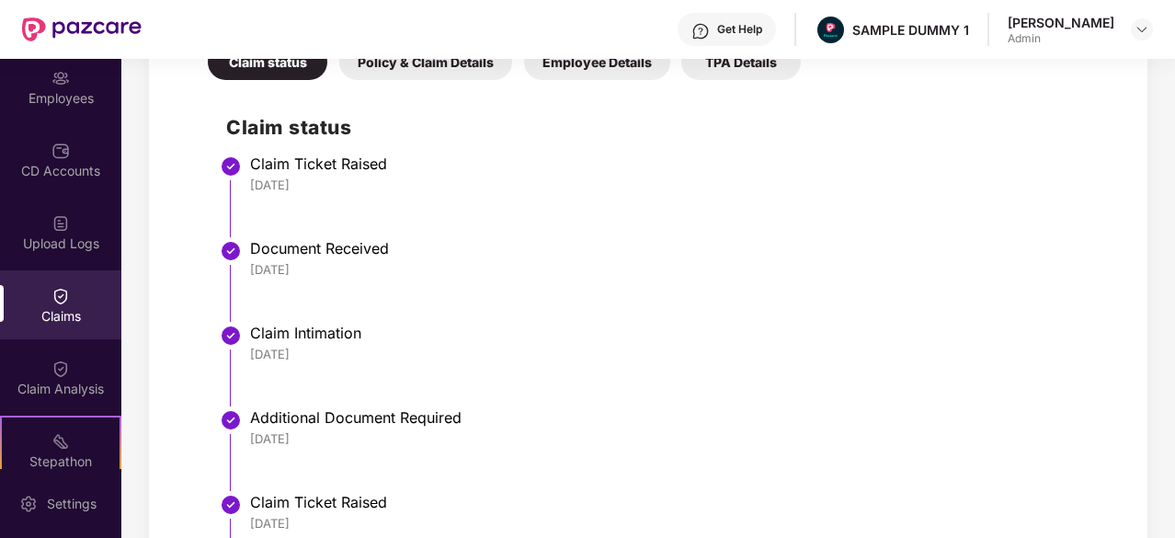
drag, startPoint x: 329, startPoint y: 181, endPoint x: 248, endPoint y: 183, distance: 80.9
click at [248, 183] on li "Claim Ticket Raised 26 Jun 2025" at bounding box center [666, 203] width 881 height 85
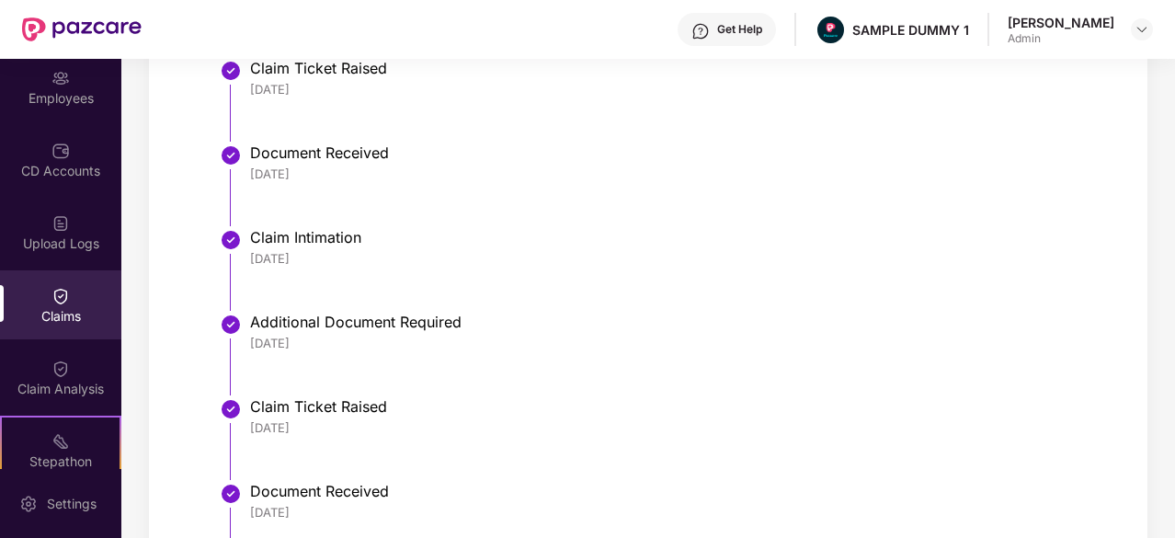
drag, startPoint x: 327, startPoint y: 171, endPoint x: 257, endPoint y: 169, distance: 69.9
click at [257, 169] on div "26 Jun 2025" at bounding box center [678, 173] width 857 height 17
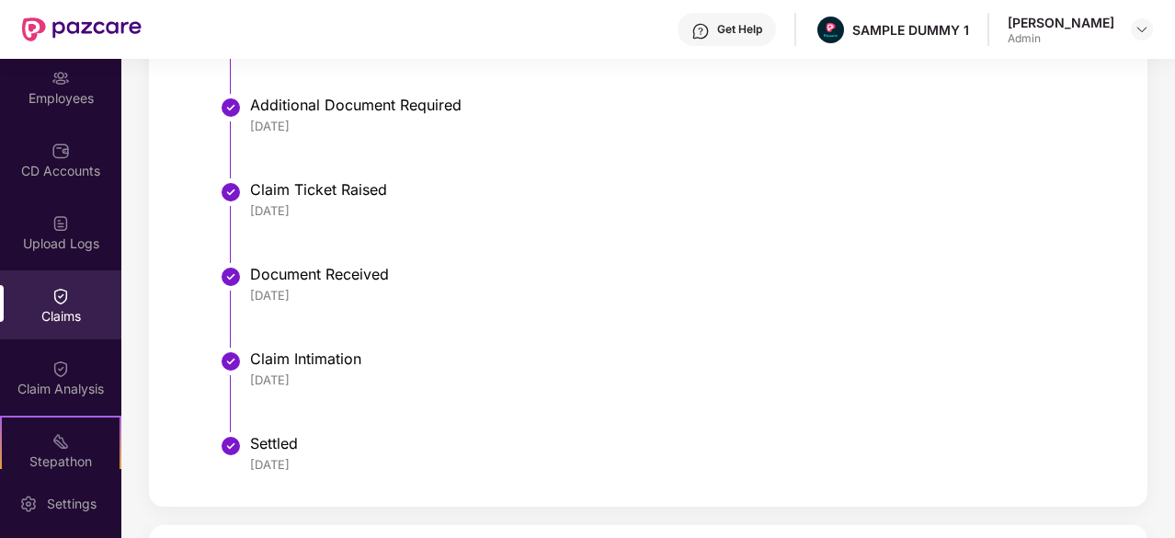
scroll to position [1153, 0]
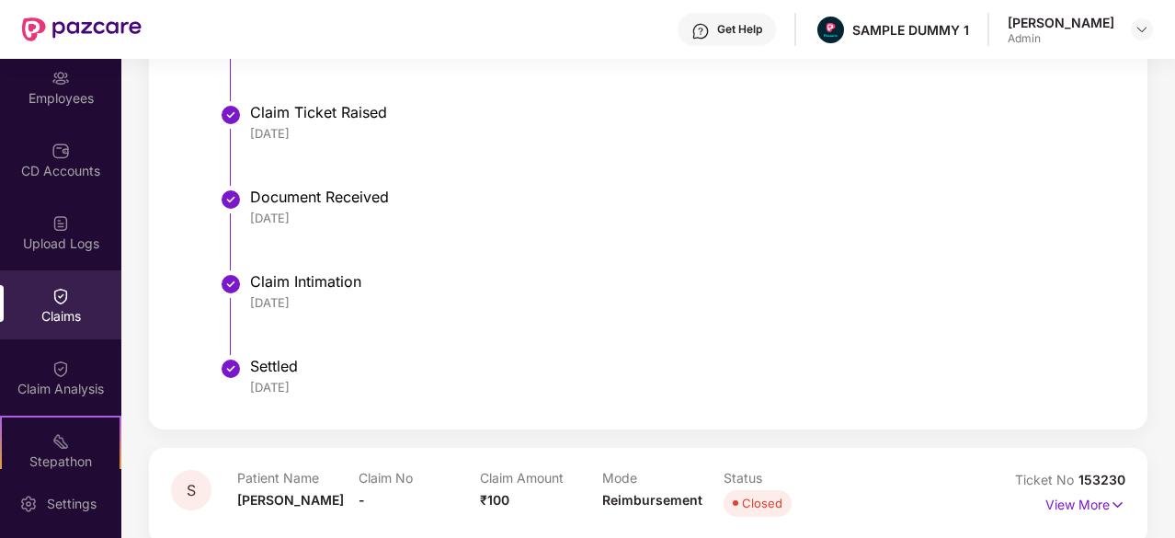
drag, startPoint x: 312, startPoint y: 300, endPoint x: 253, endPoint y: 302, distance: 58.9
click at [253, 302] on div "18 Jul 2025" at bounding box center [678, 302] width 857 height 17
drag, startPoint x: 329, startPoint y: 385, endPoint x: 246, endPoint y: 389, distance: 82.8
click at [246, 389] on li "Settled 23 Jul 2025" at bounding box center [666, 385] width 881 height 44
click at [477, 354] on li "Claim Intimation 18 Jul 2025" at bounding box center [666, 321] width 881 height 85
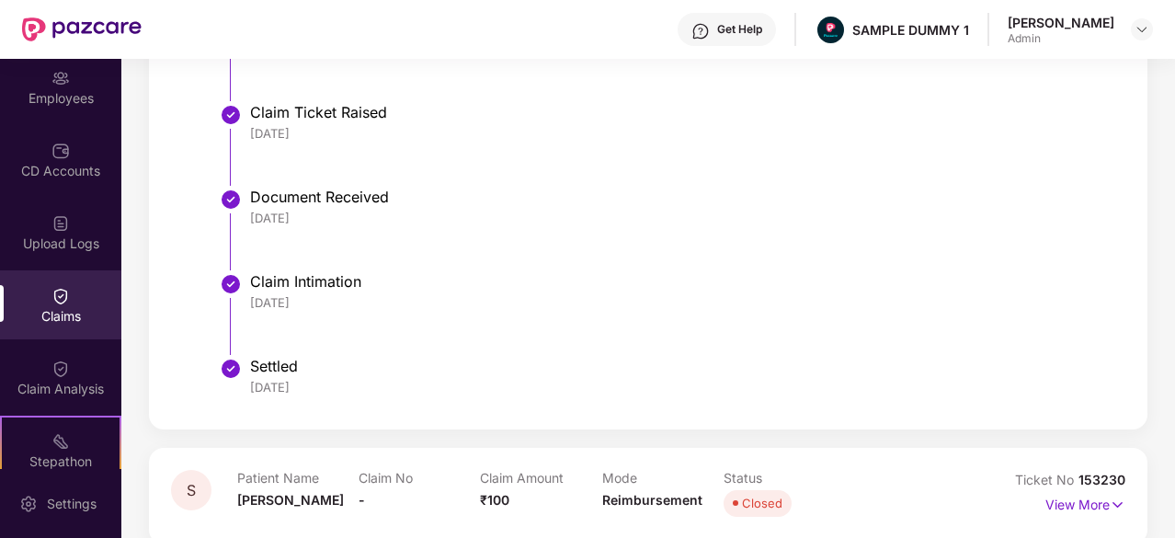
click at [724, 43] on div "Get Help" at bounding box center [726, 29] width 98 height 33
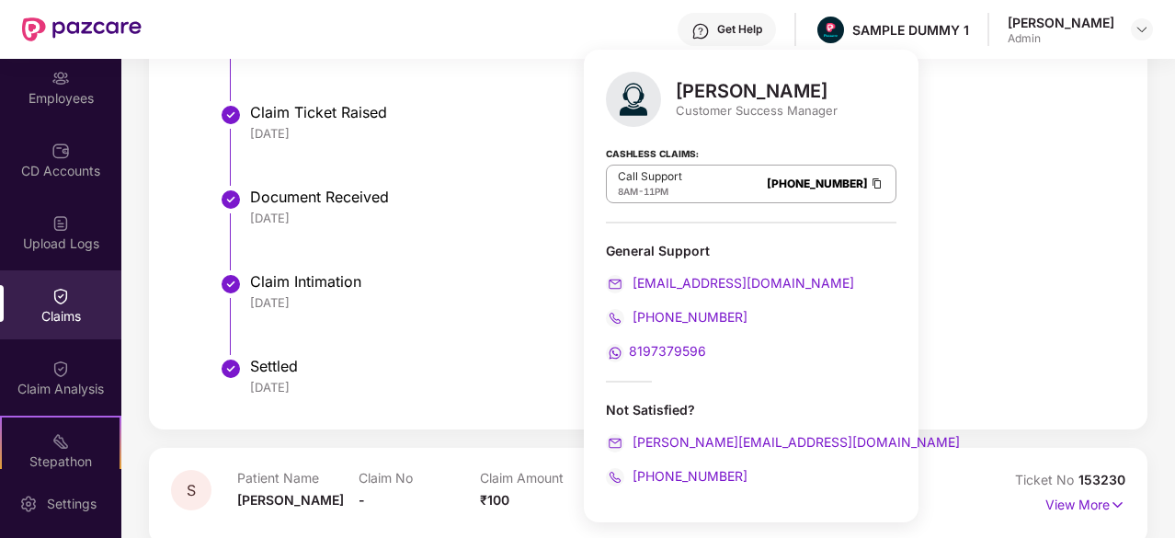
click at [1052, 154] on li "Claim Ticket Raised 26 Jun 2025" at bounding box center [666, 151] width 881 height 85
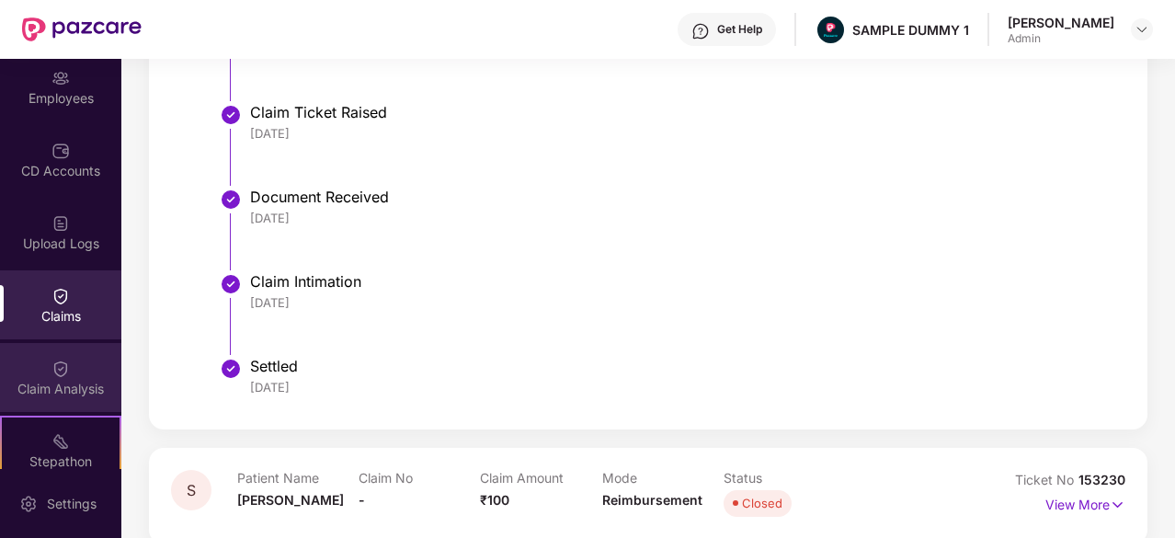
click at [61, 356] on div "Claim Analysis" at bounding box center [60, 377] width 121 height 69
